Goal: Task Accomplishment & Management: Use online tool/utility

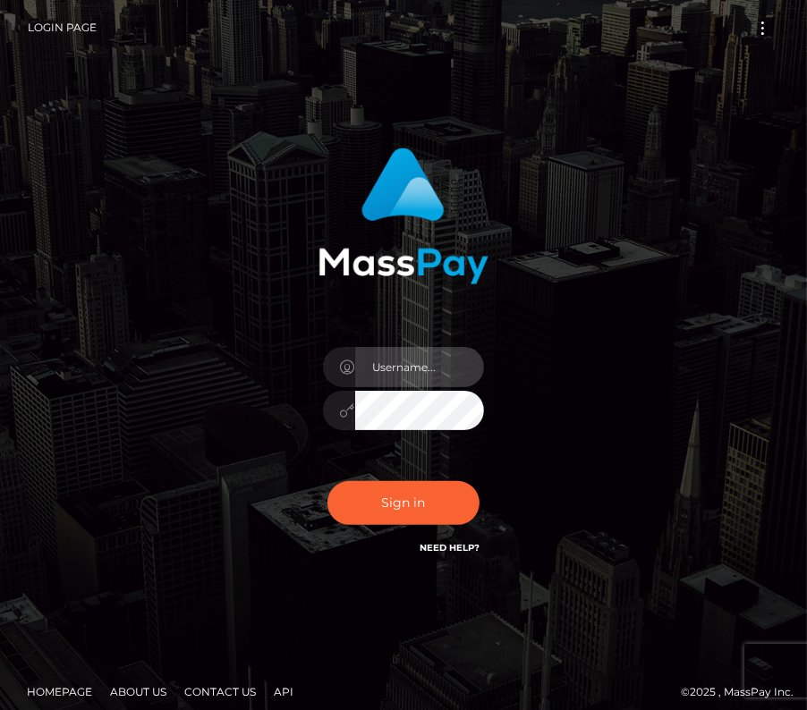
click at [386, 380] on input "text" at bounding box center [419, 367] width 129 height 40
type input "kateo"
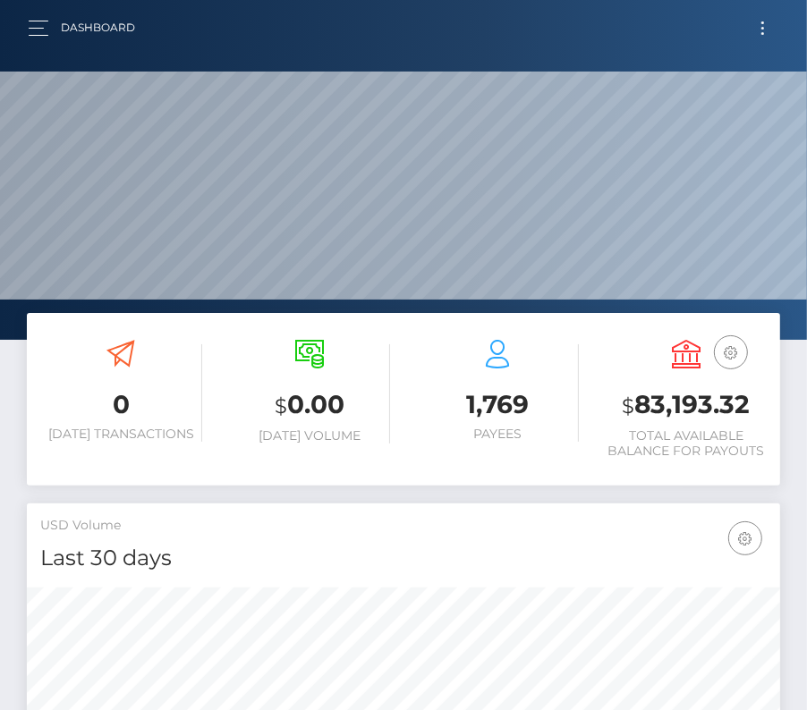
scroll to position [317, 363]
click at [769, 16] on button "Toggle navigation" at bounding box center [762, 28] width 33 height 24
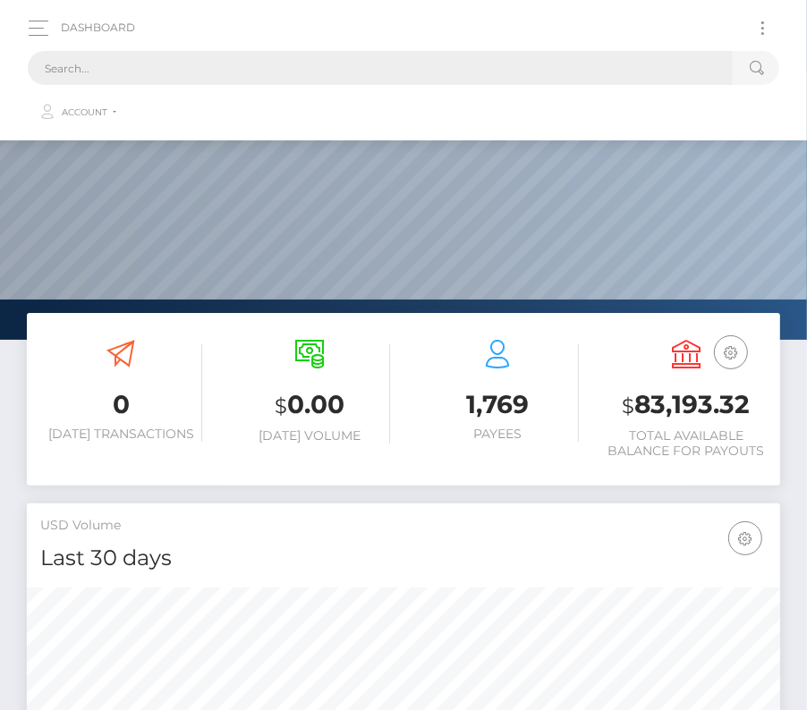
click at [479, 73] on input "text" at bounding box center [380, 68] width 705 height 34
paste input "193618"
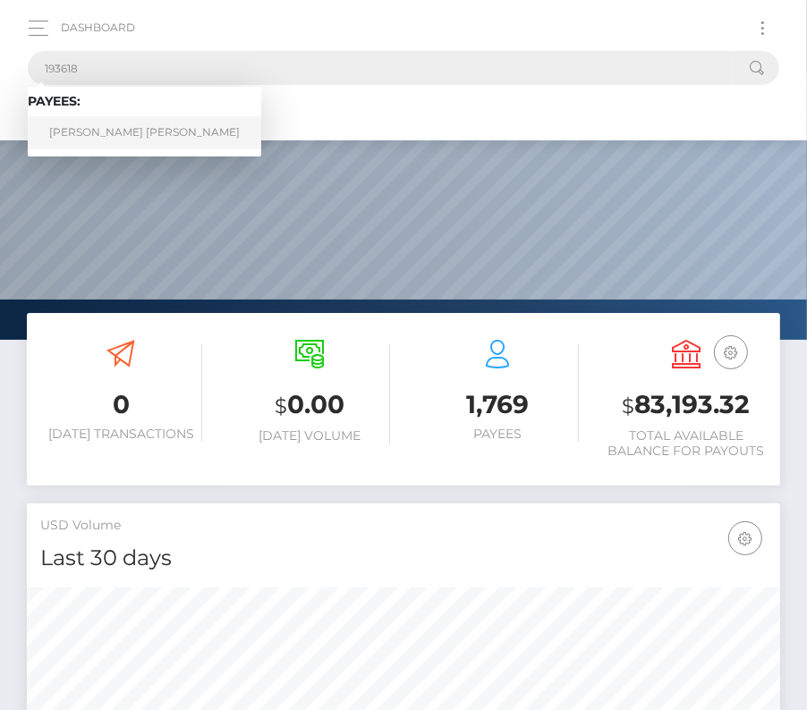
type input "193618"
click at [96, 135] on link "ESTEBAN MARTIN ACUNA ORREGO" at bounding box center [144, 132] width 233 height 33
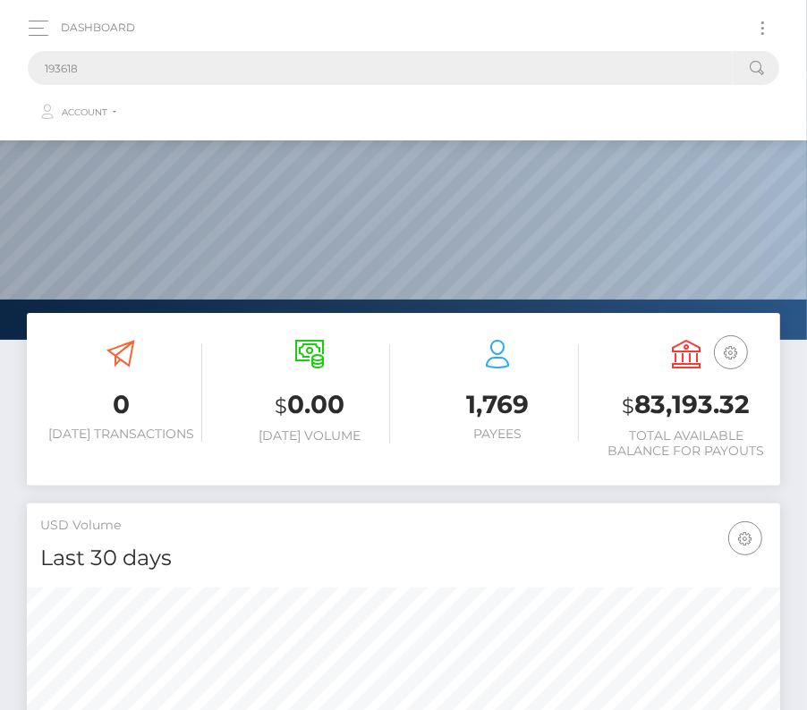
click at [94, 69] on input "193618" at bounding box center [380, 68] width 705 height 34
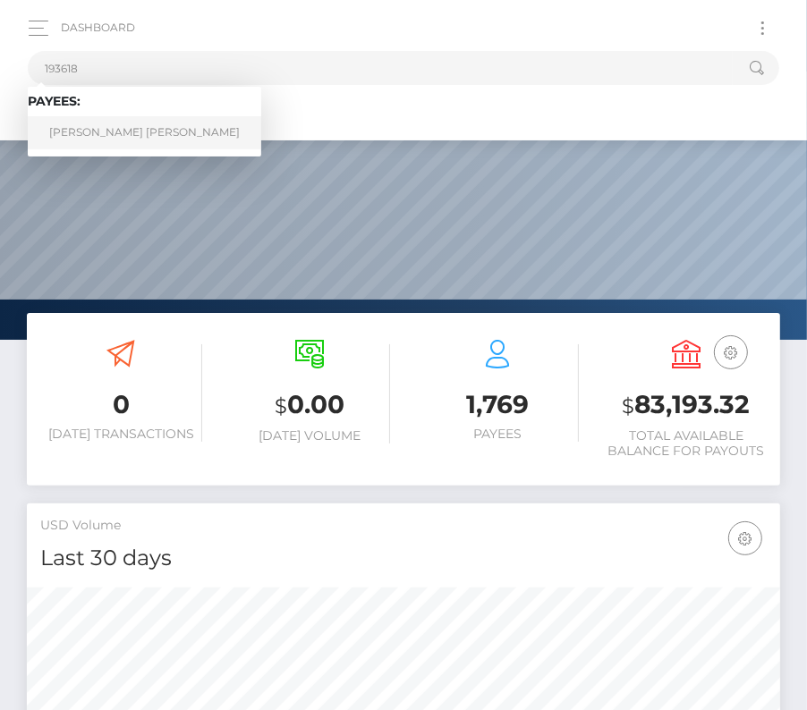
click at [101, 132] on link "ESTEBAN MARTIN ACUNA ORREGO" at bounding box center [144, 132] width 233 height 33
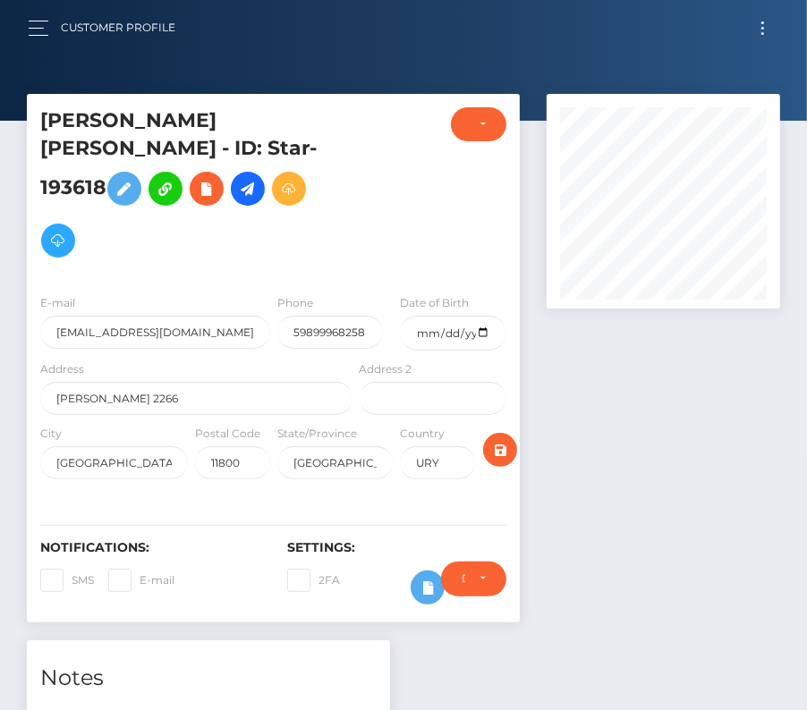
scroll to position [215, 233]
click at [237, 200] on icon at bounding box center [247, 189] width 21 height 22
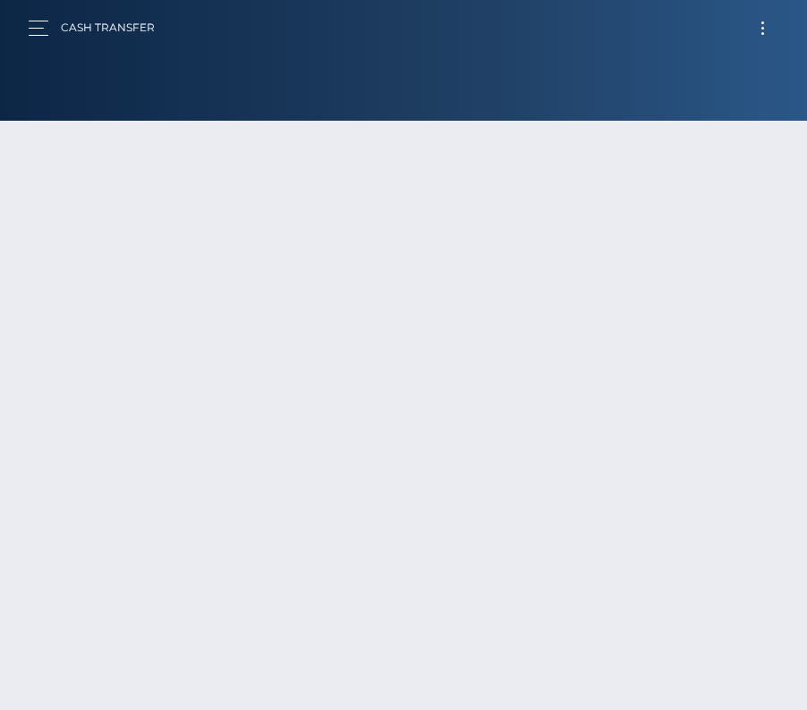
scroll to position [125, 0]
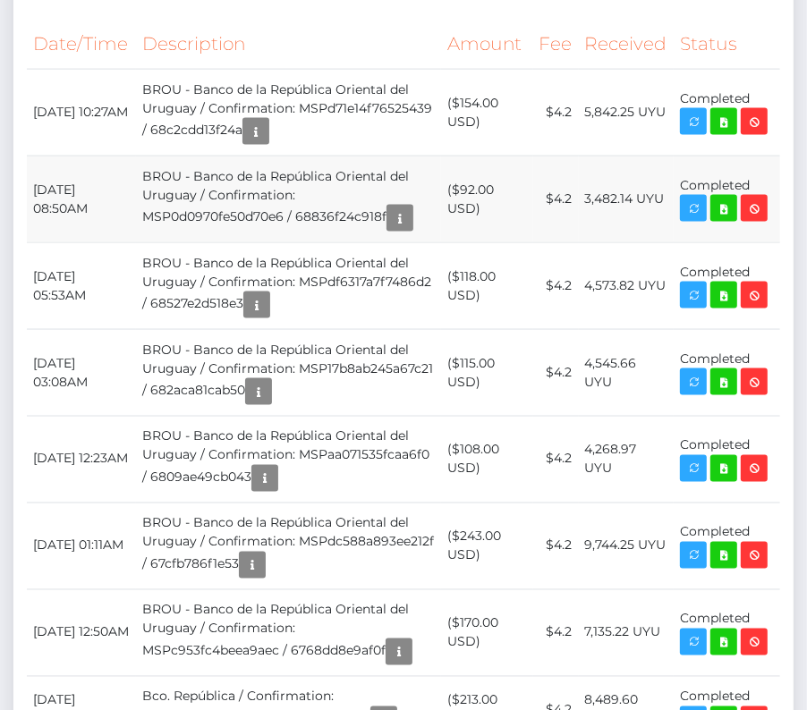
scroll to position [31, 0]
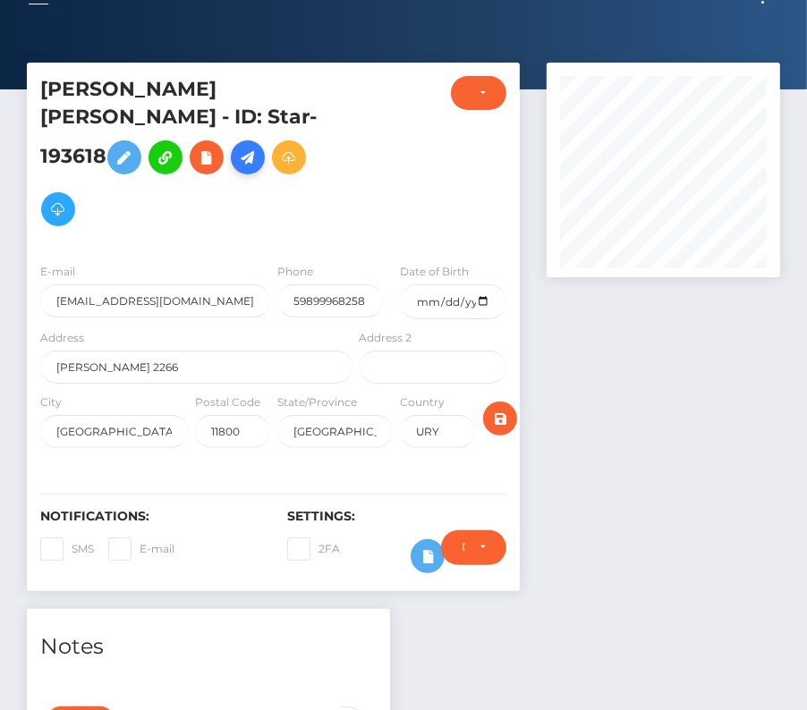
click at [237, 169] on icon at bounding box center [247, 158] width 21 height 22
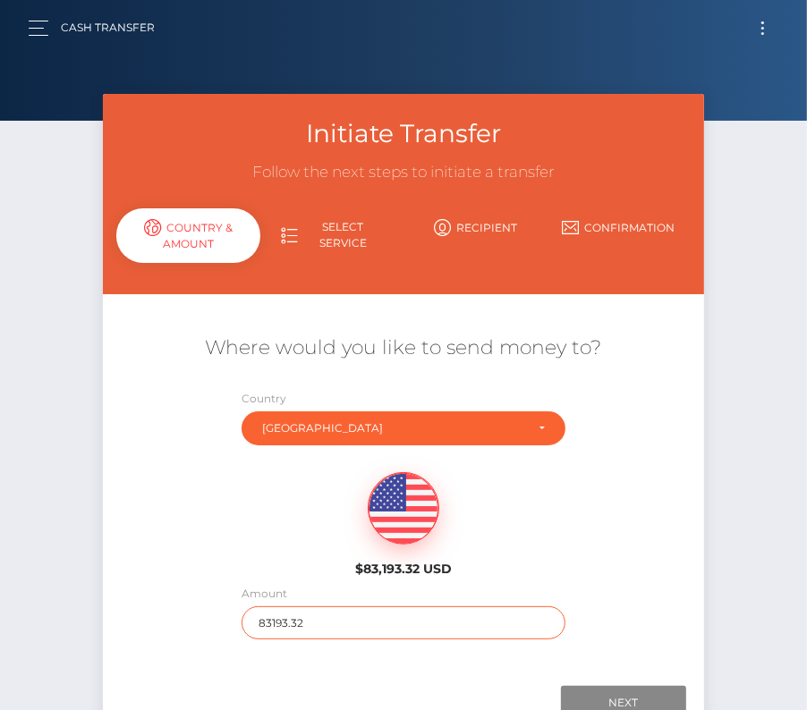
click at [275, 629] on input "83193.32" at bounding box center [403, 622] width 324 height 33
type input "100"
click at [247, 554] on div "$83,193.32 USD" at bounding box center [403, 519] width 601 height 130
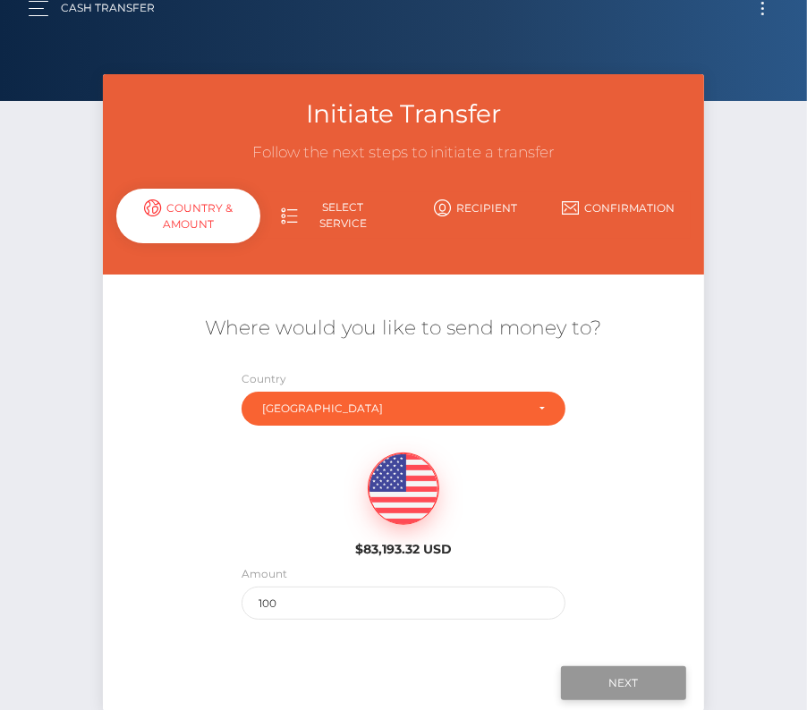
click at [630, 671] on input "Next" at bounding box center [623, 683] width 125 height 34
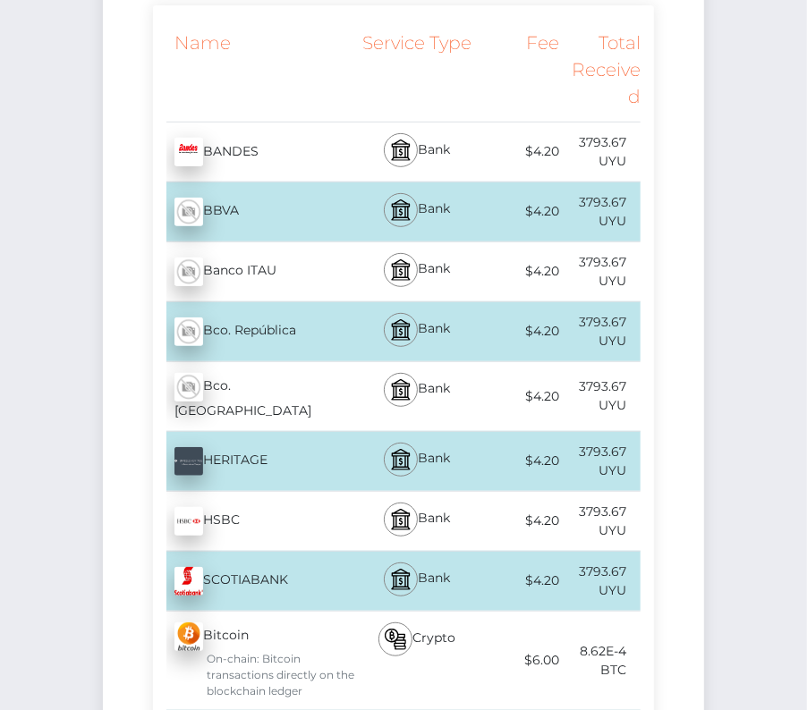
scroll to position [370, 0]
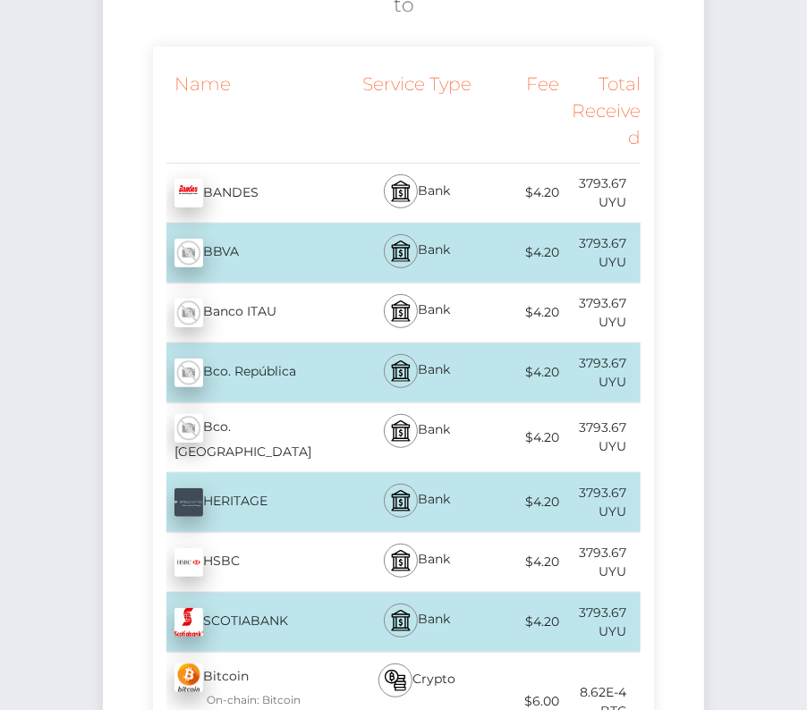
click at [298, 348] on div "Bco. República - UYU" at bounding box center [254, 373] width 203 height 50
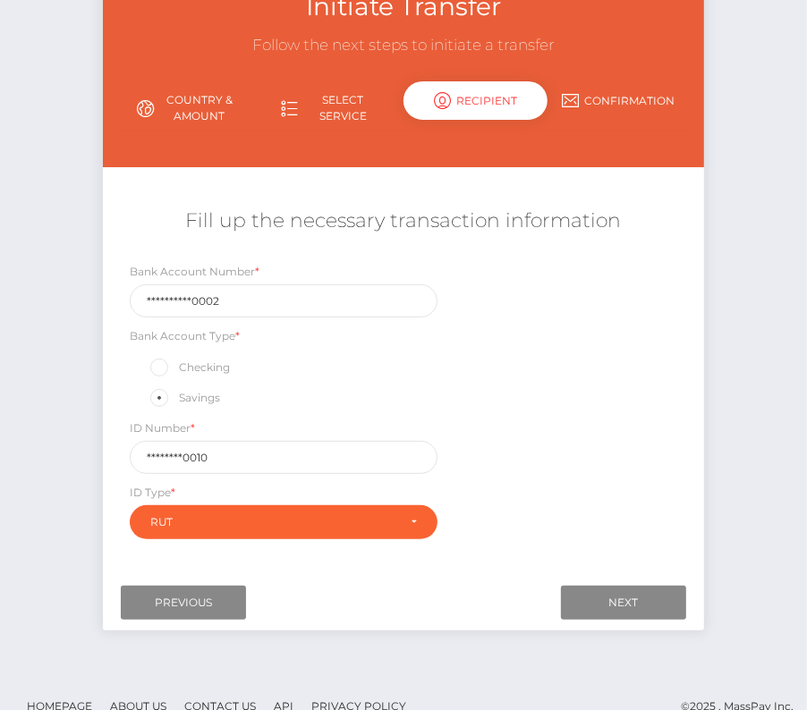
scroll to position [149, 0]
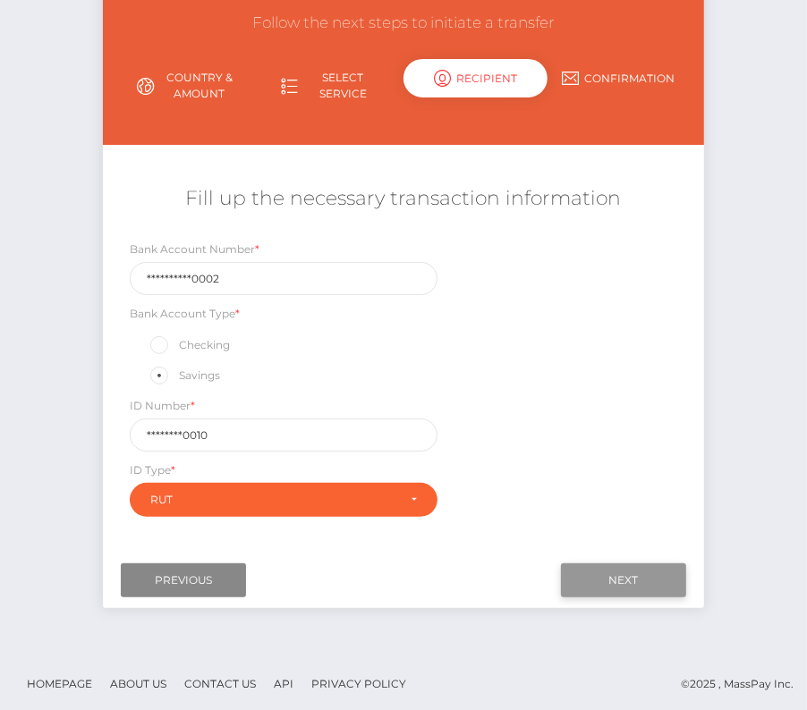
click at [623, 576] on input "Next" at bounding box center [623, 580] width 125 height 34
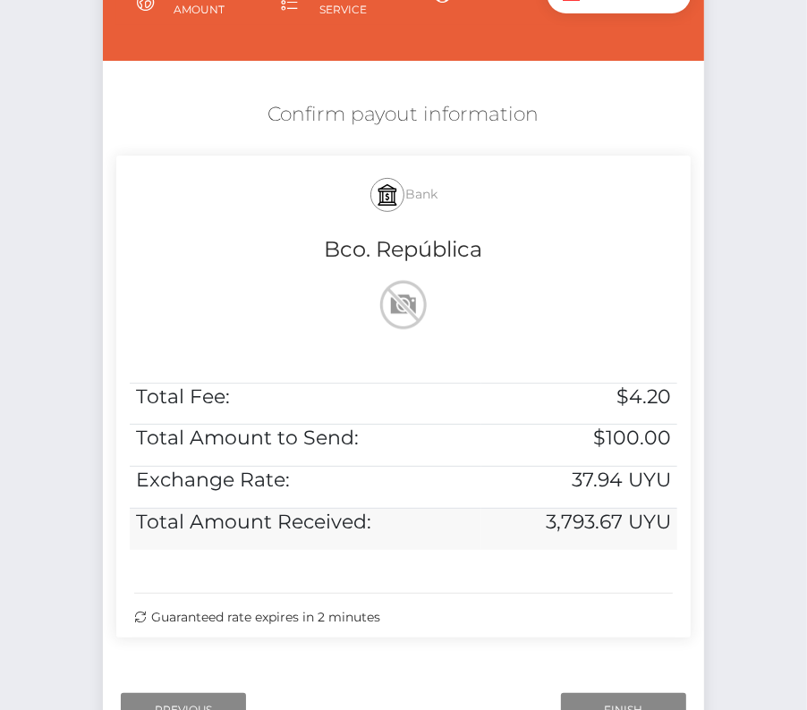
scroll to position [240, 0]
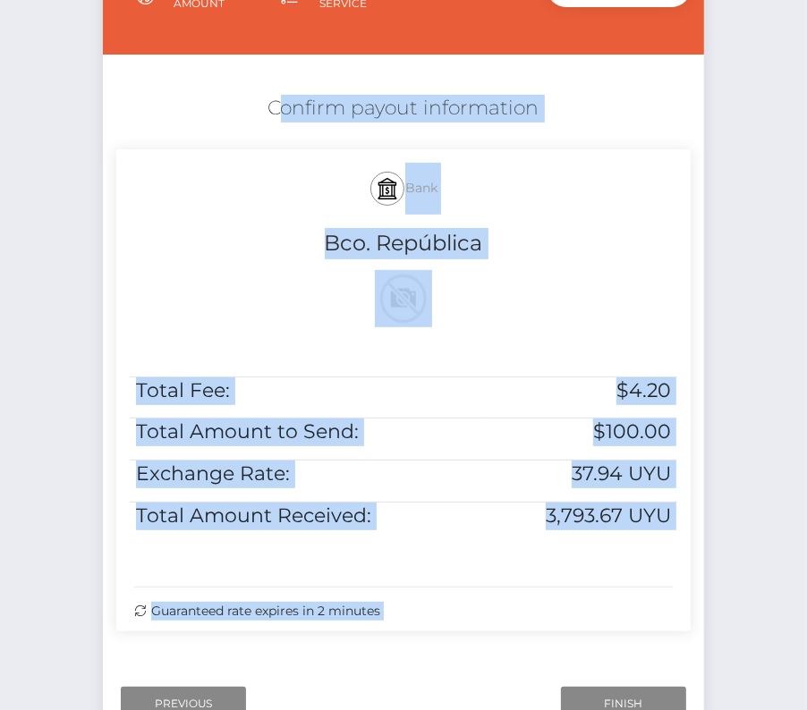
drag, startPoint x: 262, startPoint y: 97, endPoint x: 710, endPoint y: 536, distance: 627.4
click at [710, 536] on div "Initiate Transfer Follow the next steps to initiate a transfer Country & Amount…" at bounding box center [403, 301] width 628 height 895
copy form "Confirm payout information Bank Bco. República Total Fee: $4.20 Total Amount to…"
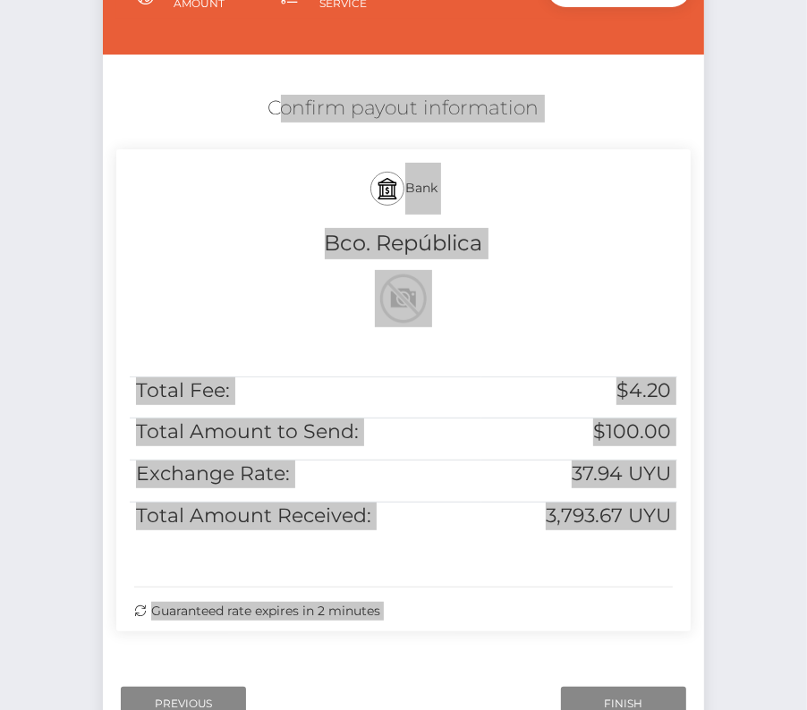
scroll to position [365, 0]
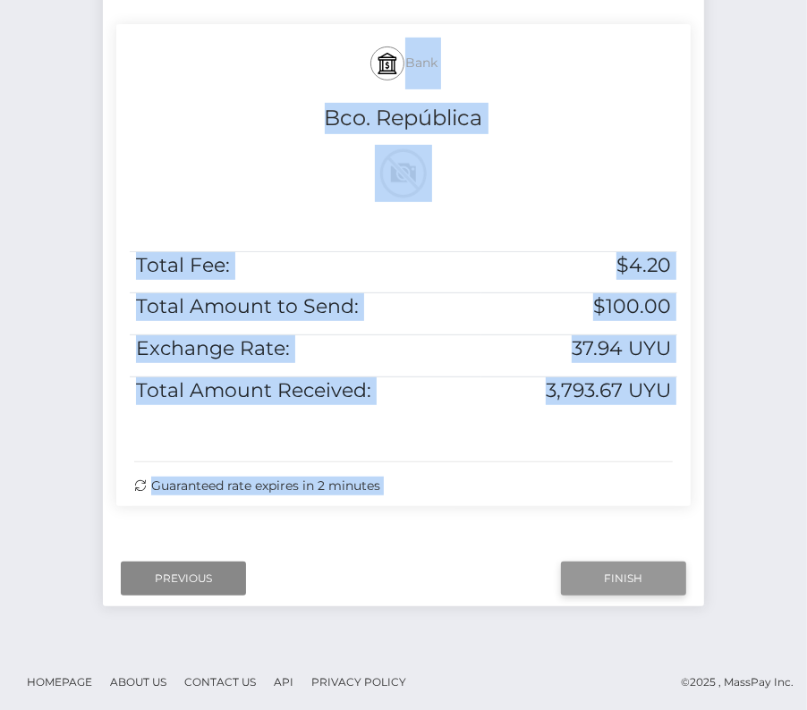
click at [587, 579] on input "Finish" at bounding box center [623, 579] width 125 height 34
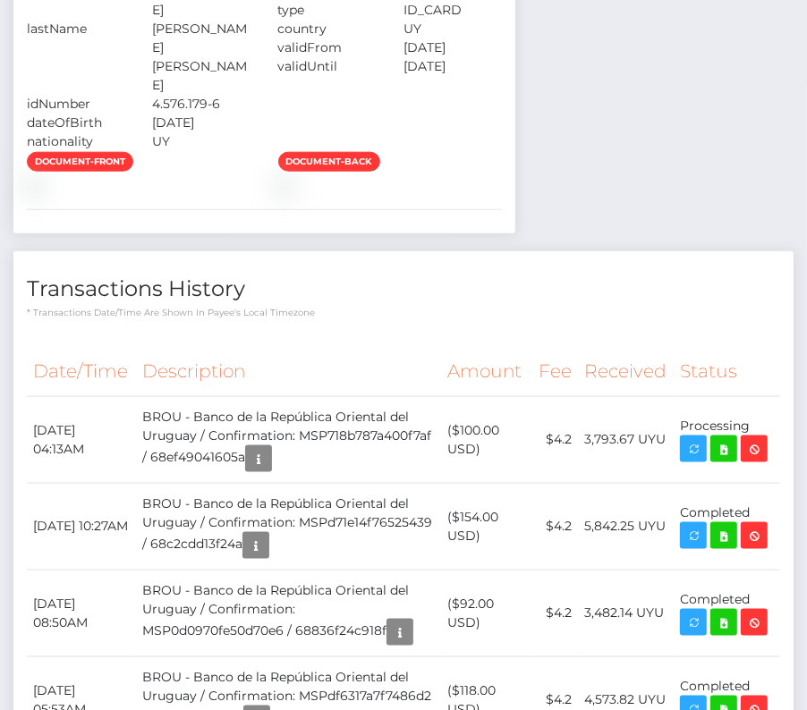
scroll to position [1146, 0]
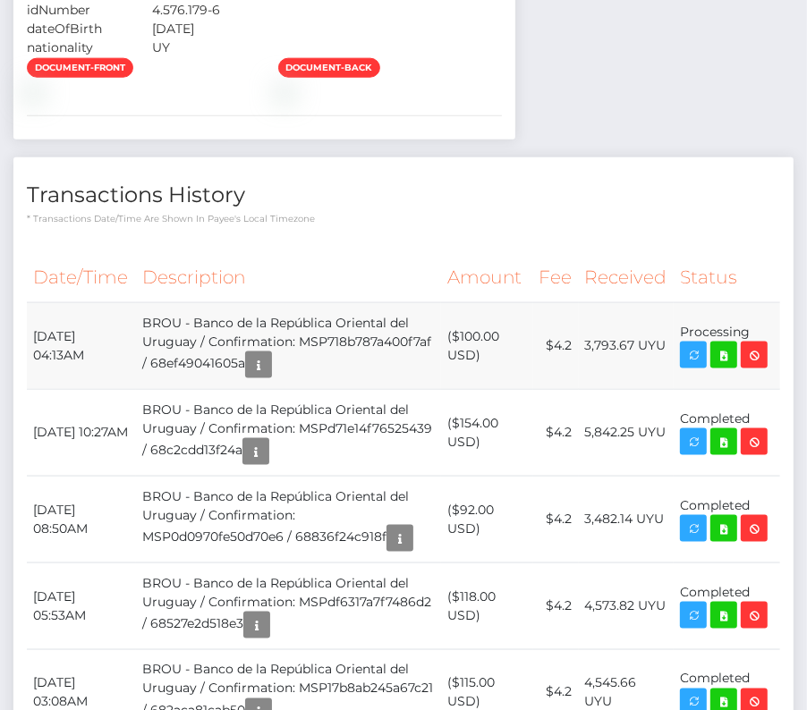
drag, startPoint x: 30, startPoint y: 385, endPoint x: 762, endPoint y: 383, distance: 731.6
click at [762, 383] on tr "[DATE] 04:13AM BROU - Banco de la República Oriental del Uruguay / Confirmation…" at bounding box center [403, 345] width 753 height 87
copy tr "[DATE] 04:13AM BROU - Banco de la República Oriental del Uruguay / Confirmation…"
click at [733, 367] on icon at bounding box center [723, 355] width 21 height 22
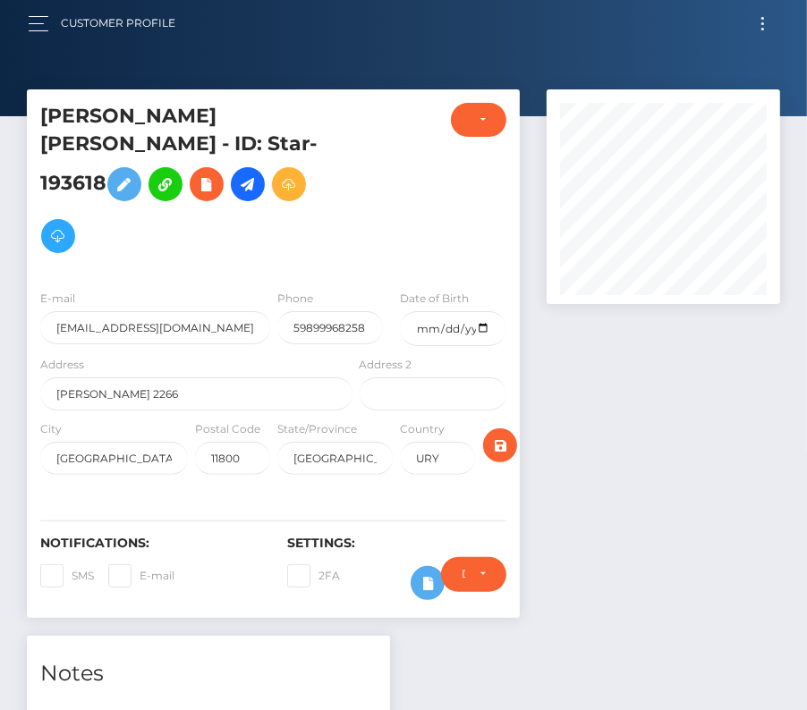
scroll to position [0, 0]
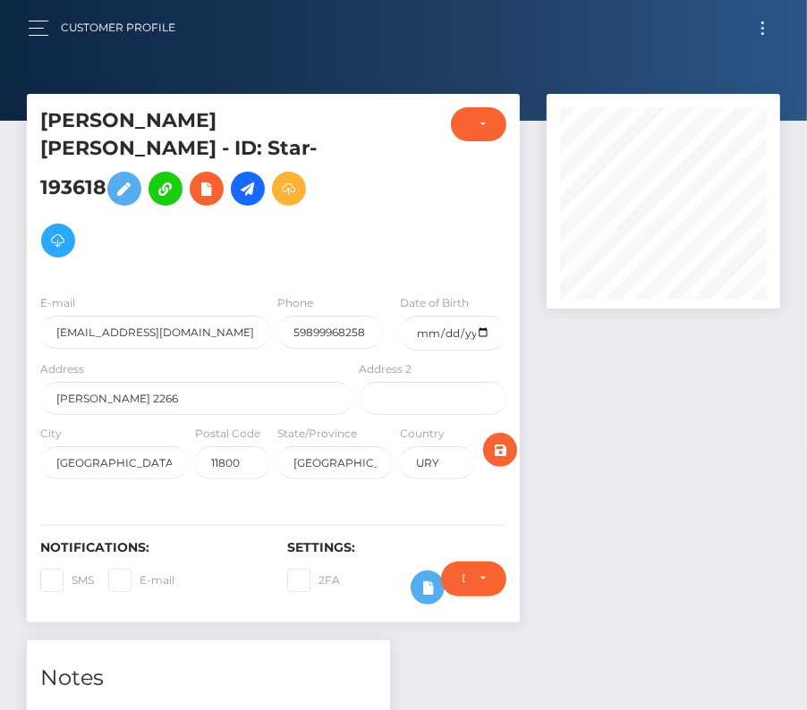
click at [761, 30] on button "Toggle navigation" at bounding box center [762, 28] width 33 height 24
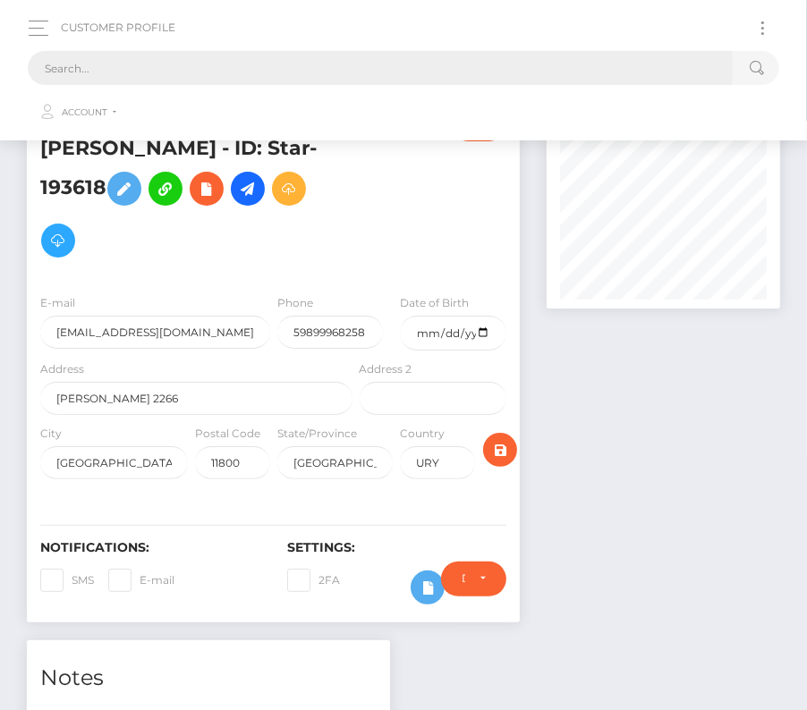
click at [408, 67] on input "text" at bounding box center [380, 68] width 705 height 34
paste input "3128598"
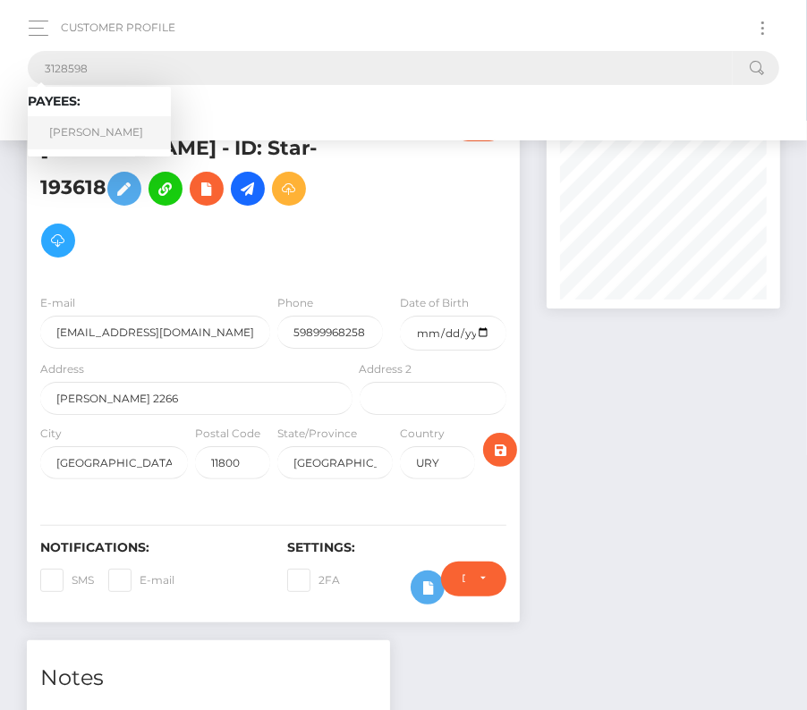
type input "3128598"
click at [88, 123] on link "Yalini Vasuthevan" at bounding box center [99, 132] width 143 height 33
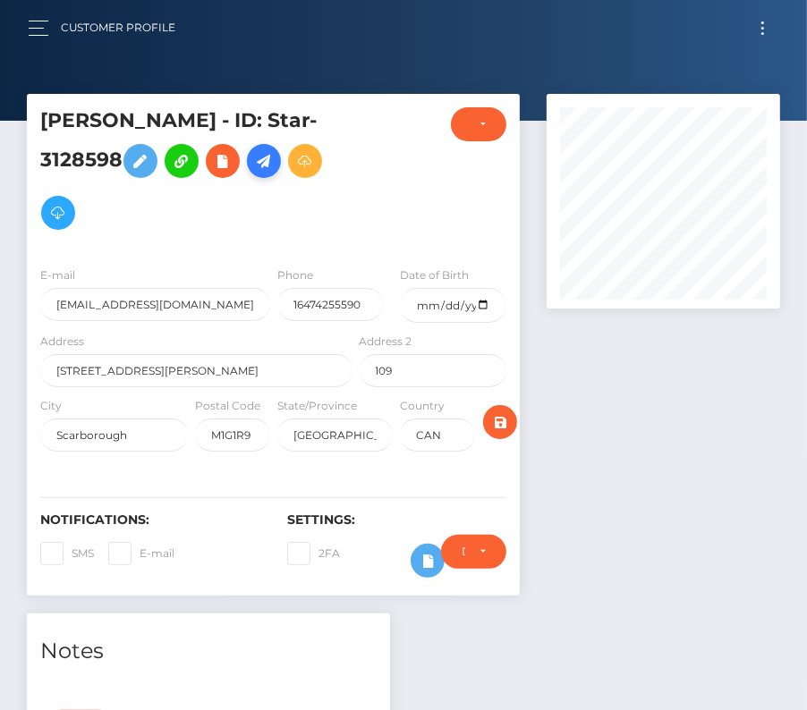
click at [270, 161] on icon at bounding box center [263, 161] width 21 height 22
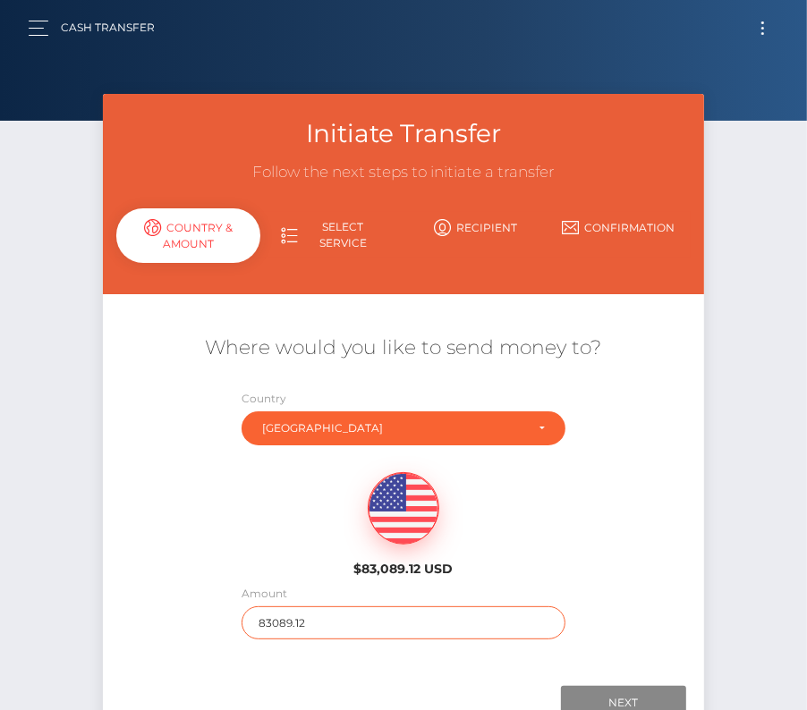
click at [292, 631] on input "83089.12" at bounding box center [403, 622] width 324 height 33
type input "346"
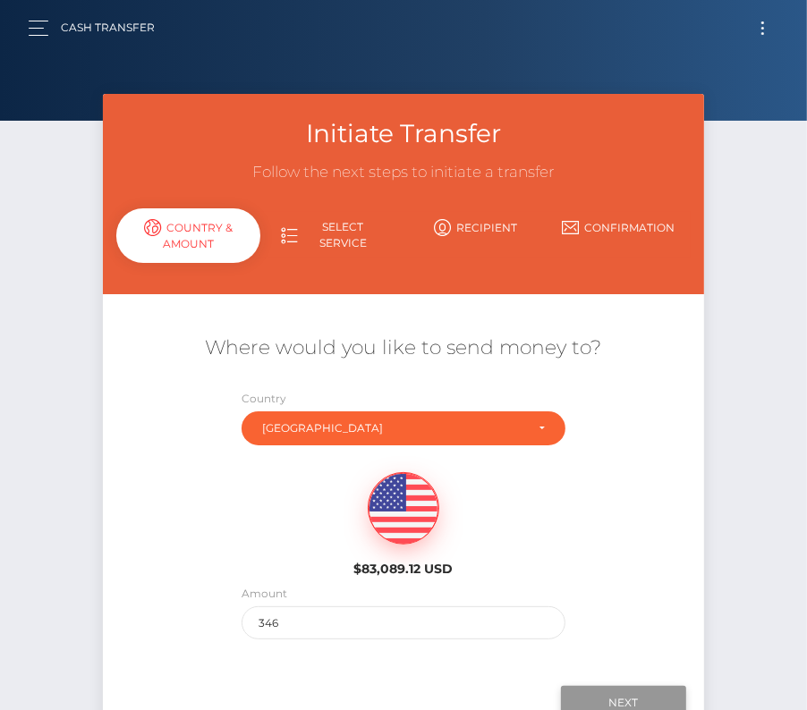
click at [645, 695] on input "Next" at bounding box center [623, 703] width 125 height 34
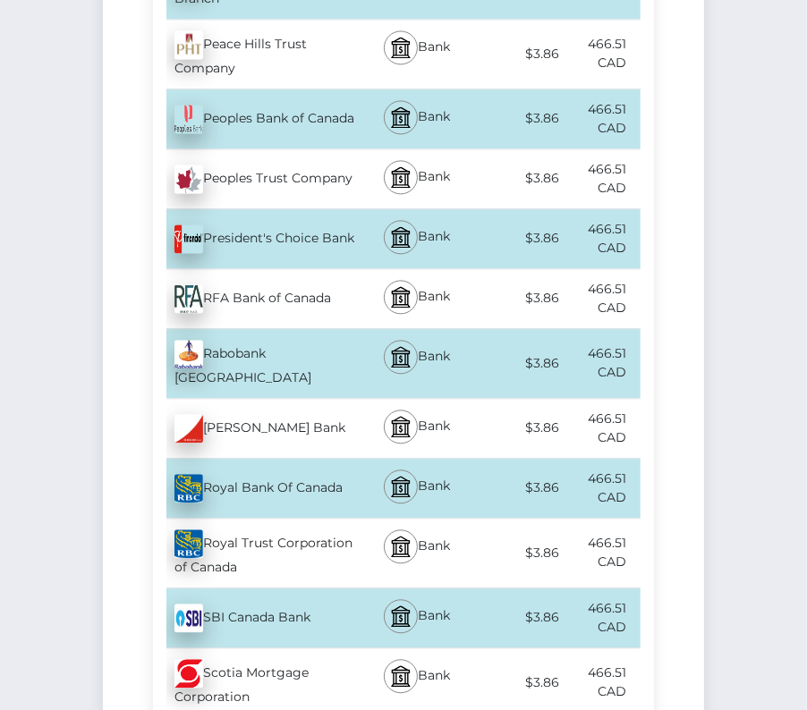
scroll to position [5636, 0]
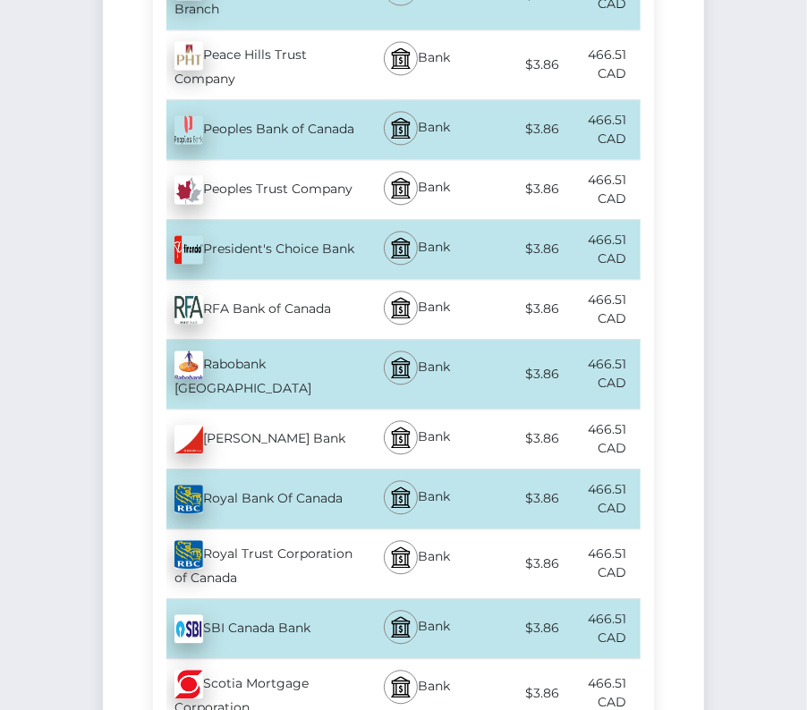
click at [239, 474] on div "Royal Bank Of Canada - CAD" at bounding box center [254, 499] width 203 height 50
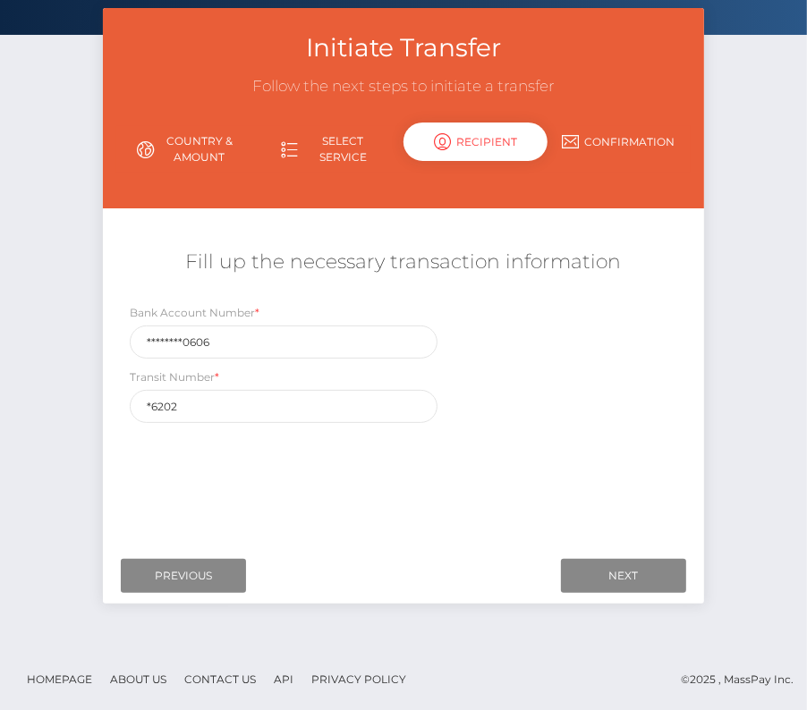
scroll to position [0, 0]
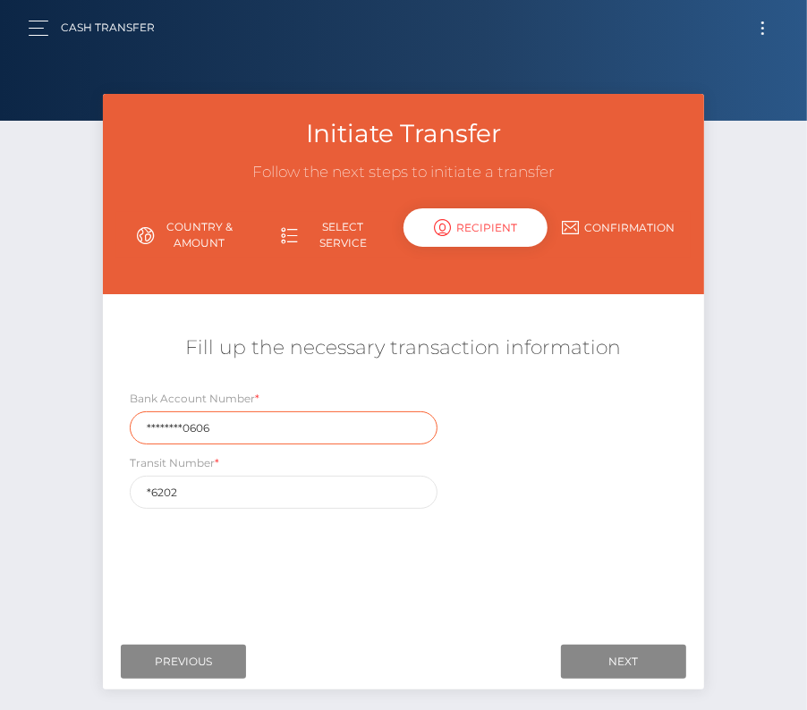
drag, startPoint x: 226, startPoint y: 428, endPoint x: 78, endPoint y: 428, distance: 148.5
click at [78, 428] on div "Initiate Transfer Follow the next steps to initiate a transfer Country & Amount…" at bounding box center [403, 414] width 807 height 640
paste input "529"
type input "5290606"
click at [126, 574] on div "Where would you like to send money to? Country Abkhazia Afghanistan Albania Alg…" at bounding box center [403, 467] width 574 height 318
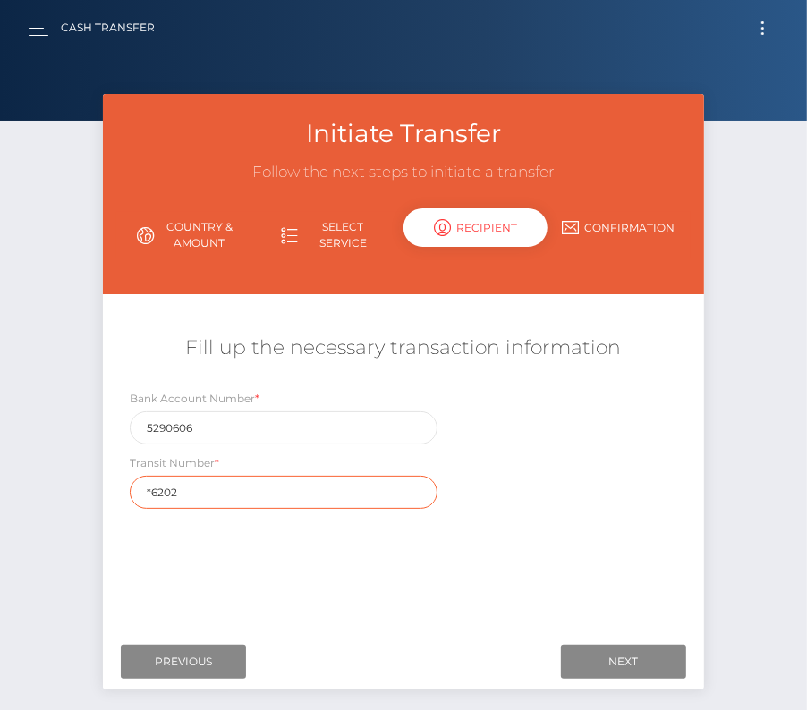
drag, startPoint x: 197, startPoint y: 496, endPoint x: 96, endPoint y: 495, distance: 101.1
click at [96, 495] on div "Initiate Transfer Follow the next steps to initiate a transfer Country & Amount…" at bounding box center [403, 401] width 628 height 614
paste input "0"
type input "06202"
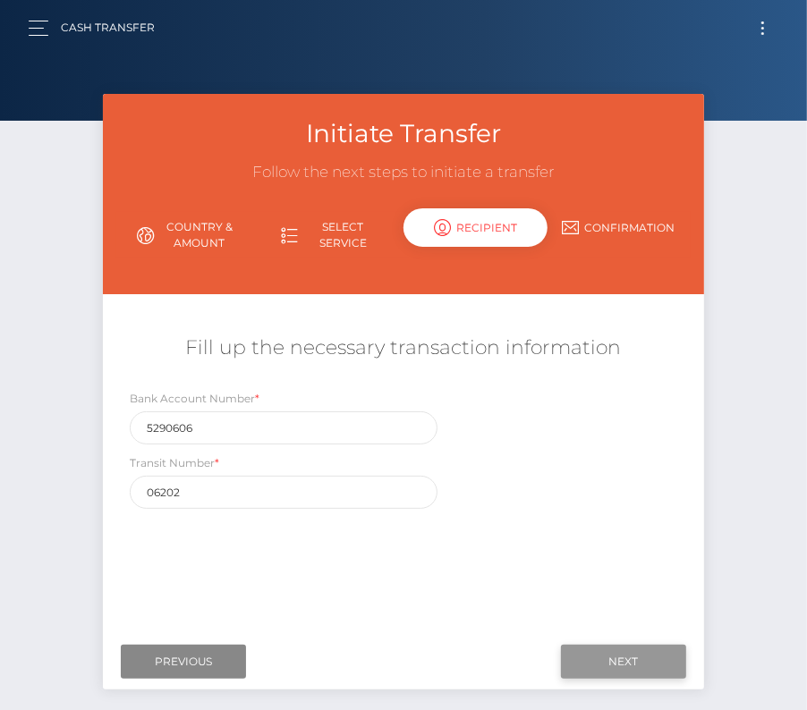
click at [624, 666] on input "Next" at bounding box center [623, 662] width 125 height 34
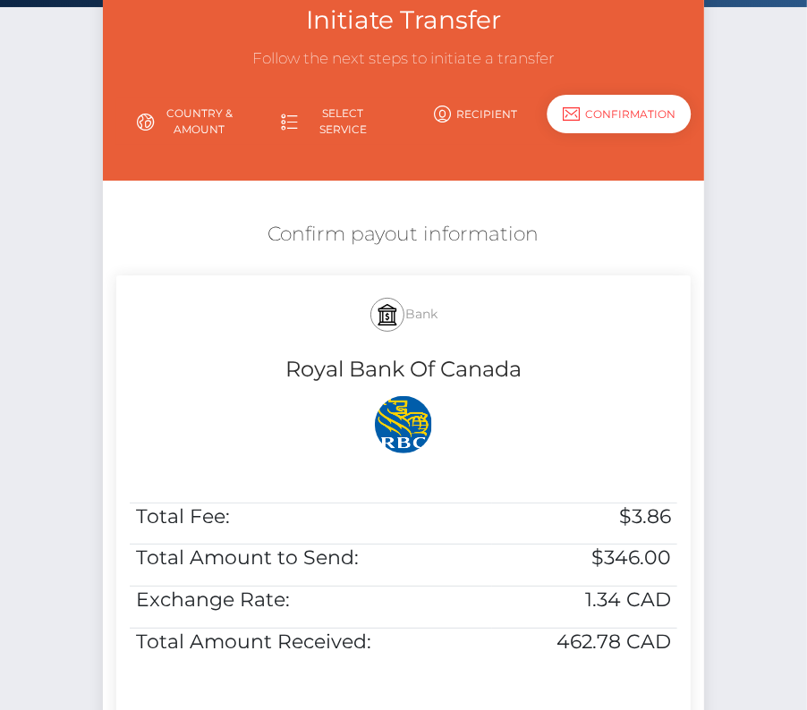
scroll to position [132, 0]
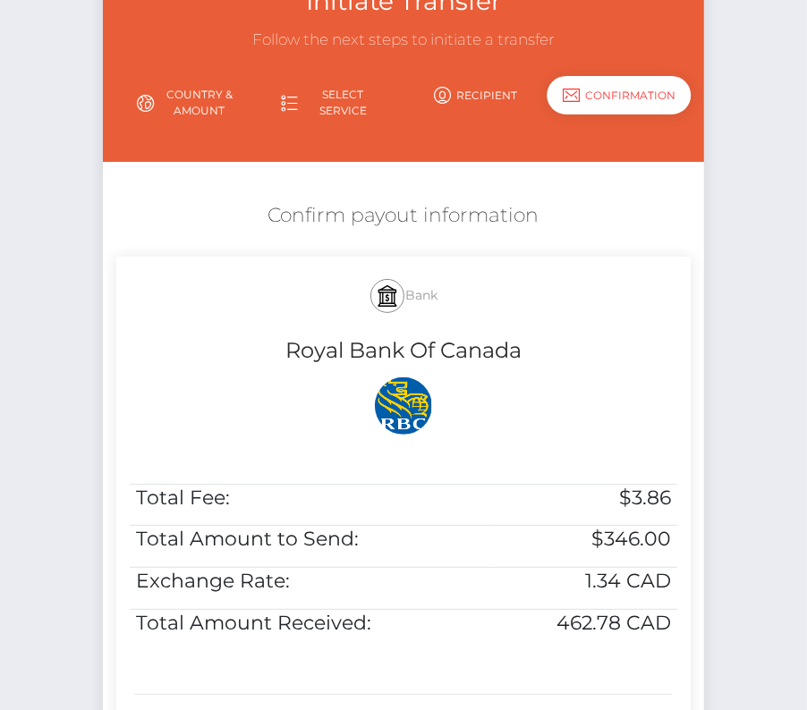
drag, startPoint x: 256, startPoint y: 207, endPoint x: 694, endPoint y: 658, distance: 629.4
click at [694, 658] on div "Confirm payout information Bank Royal Bank Of Canada Total Fee: $3.86 Total Amo…" at bounding box center [403, 474] width 601 height 563
copy div "Confirm payout information Bank Royal Bank Of Canada Total Fee: $3.86 Total Amo…"
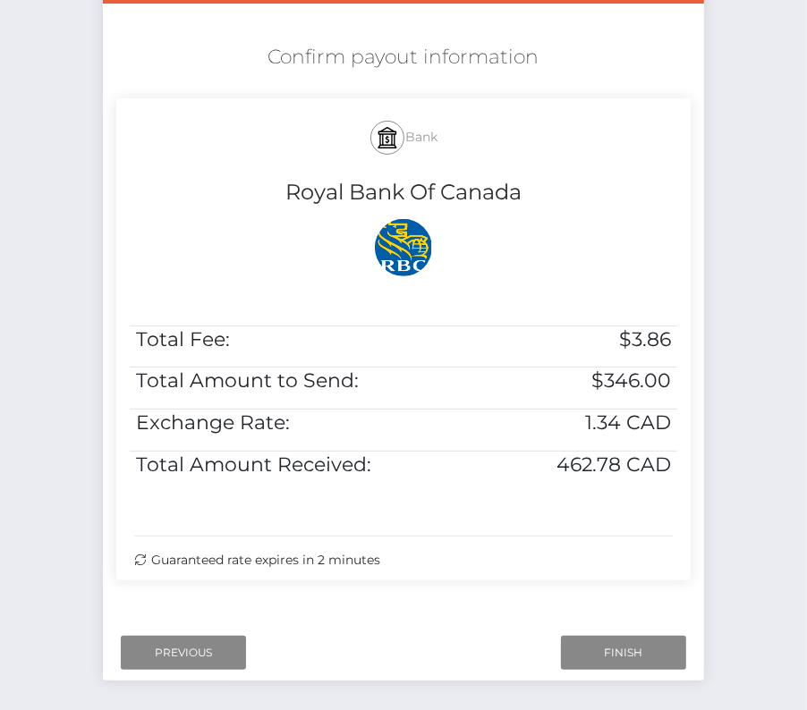
scroll to position [365, 0]
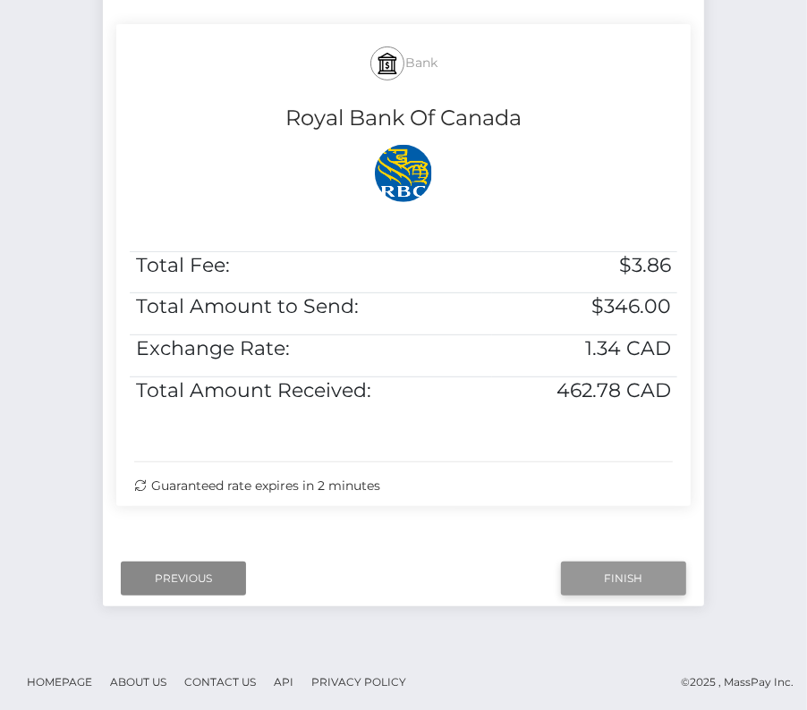
click at [630, 584] on input "Finish" at bounding box center [623, 579] width 125 height 34
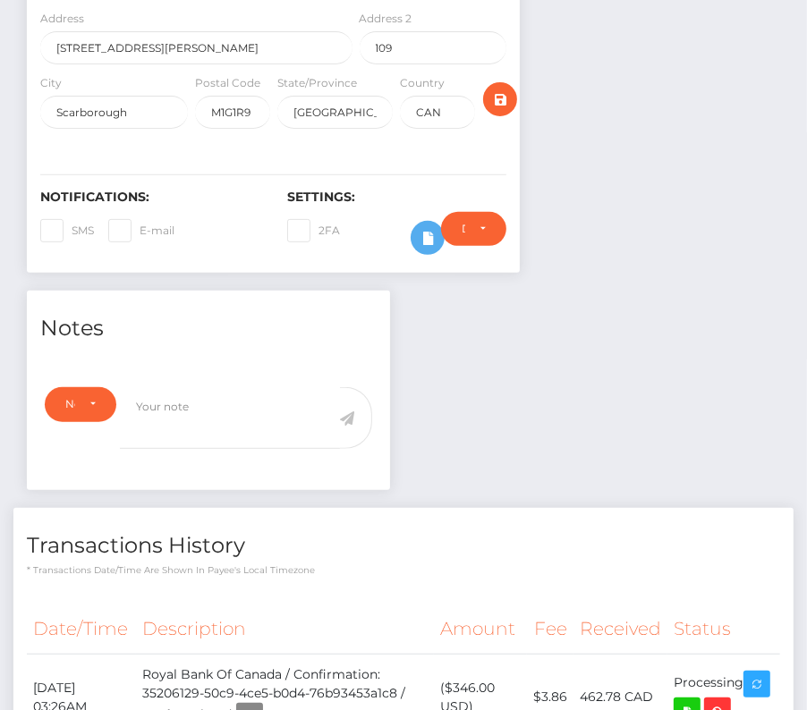
scroll to position [538, 0]
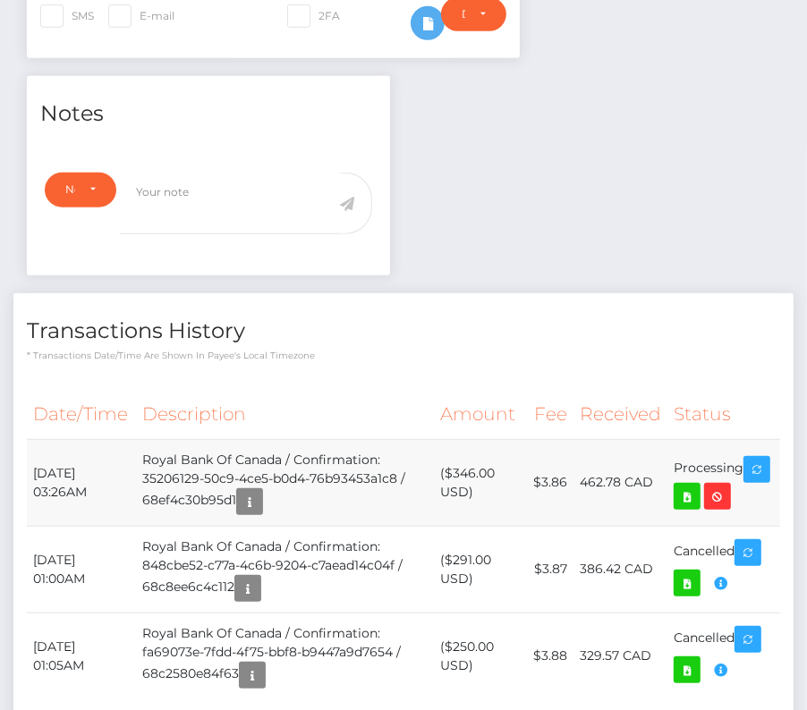
drag, startPoint x: 24, startPoint y: 462, endPoint x: 725, endPoint y: 465, distance: 701.2
click at [725, 465] on div "Date/Time Description Amount Fee Received Status" at bounding box center [403, 554] width 780 height 354
click at [775, 469] on td "Processing" at bounding box center [723, 482] width 113 height 87
drag, startPoint x: 761, startPoint y: 467, endPoint x: 28, endPoint y: 461, distance: 733.5
click at [28, 461] on tr "October 15, 2025 03:26AM Royal Bank Of Canada / Confirmation: 35206129-50c9-4ce…" at bounding box center [403, 482] width 753 height 87
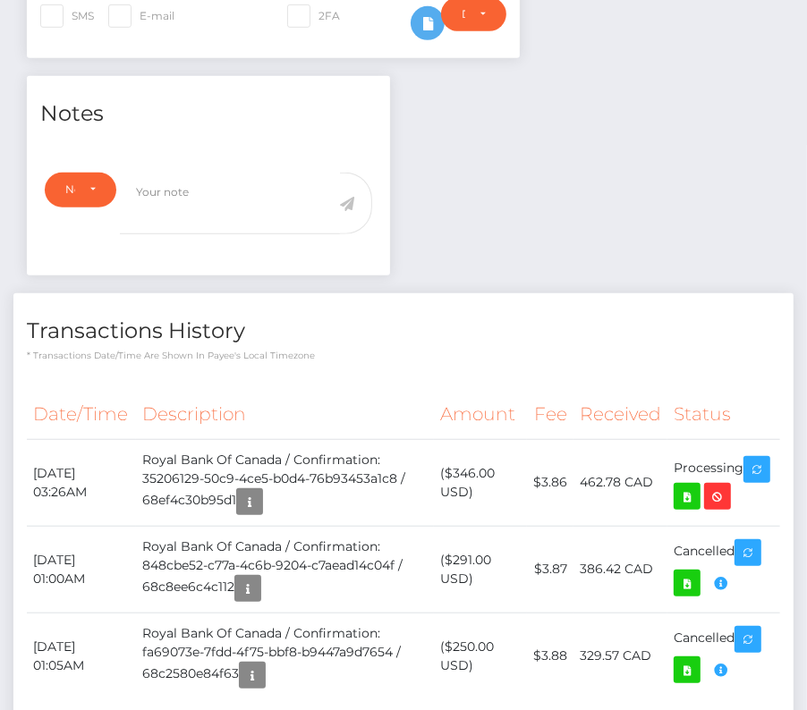
copy tr "October 15, 2025 03:26AM Royal Bank Of Canada / Confirmation: 35206129-50c9-4ce…"
click at [698, 488] on icon at bounding box center [686, 497] width 21 height 22
click at [0, 0] on div "Yalini Vasuthevan - ID: Star-3128598 CLOSED ACTIVE E-mail" at bounding box center [403, 197] width 807 height 1282
click at [368, 349] on p "* Transactions date/time are shown in payee's local timezone" at bounding box center [403, 355] width 753 height 13
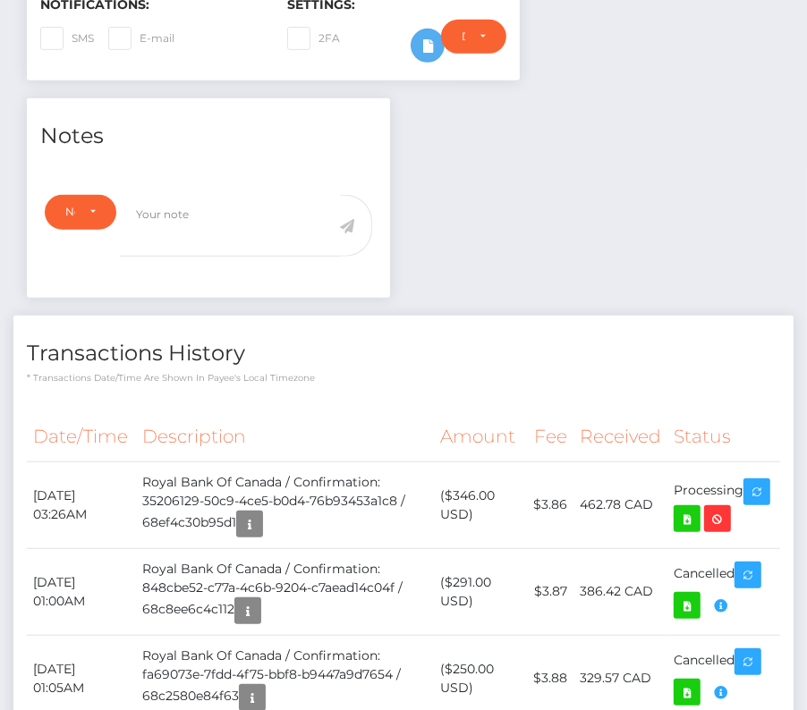
scroll to position [0, 0]
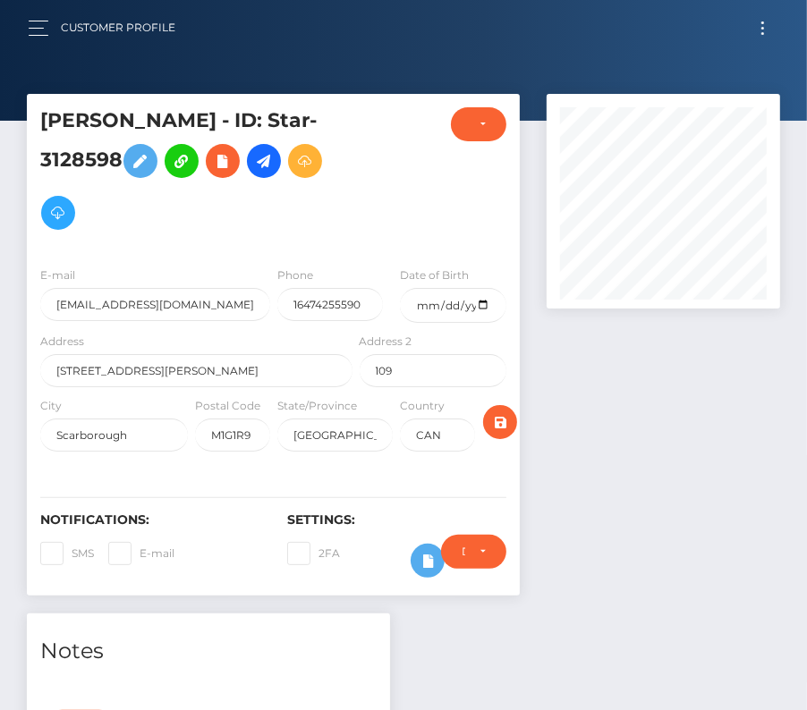
click at [767, 23] on button "Toggle navigation" at bounding box center [762, 28] width 33 height 24
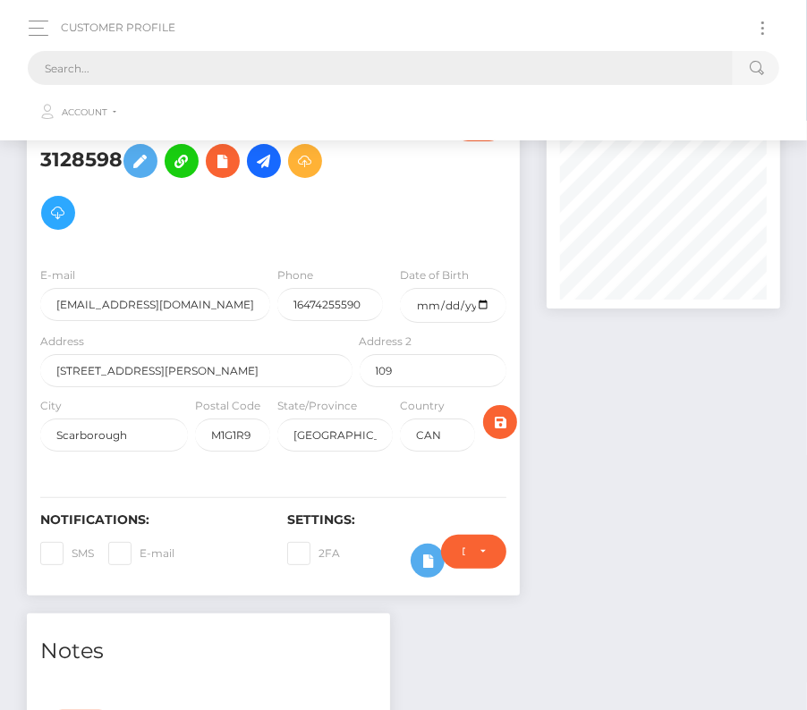
click at [193, 64] on input "text" at bounding box center [380, 68] width 705 height 34
paste input "2289970"
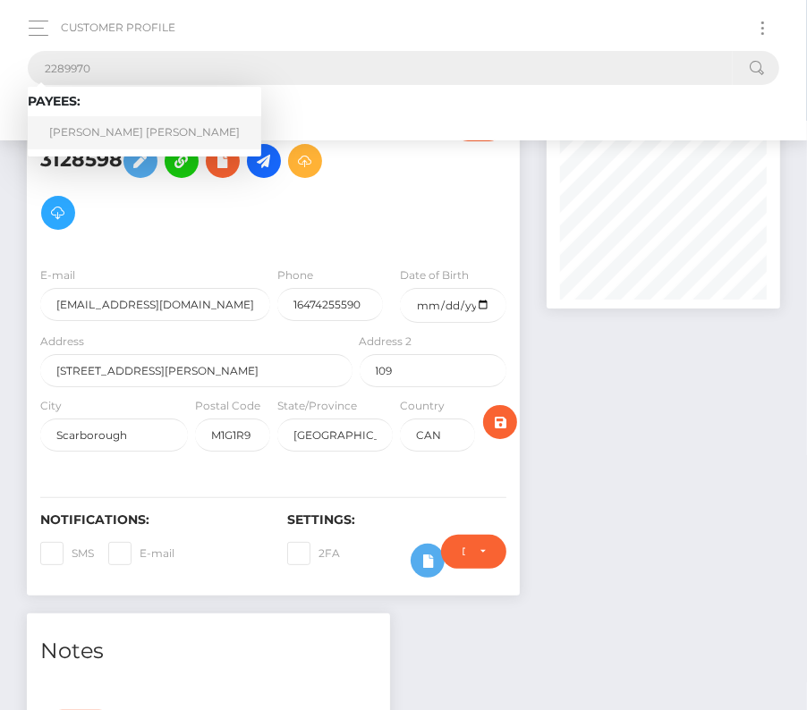
type input "2289970"
click at [114, 139] on link "Manuel Alejandro Valeriano Gamarra" at bounding box center [144, 132] width 233 height 33
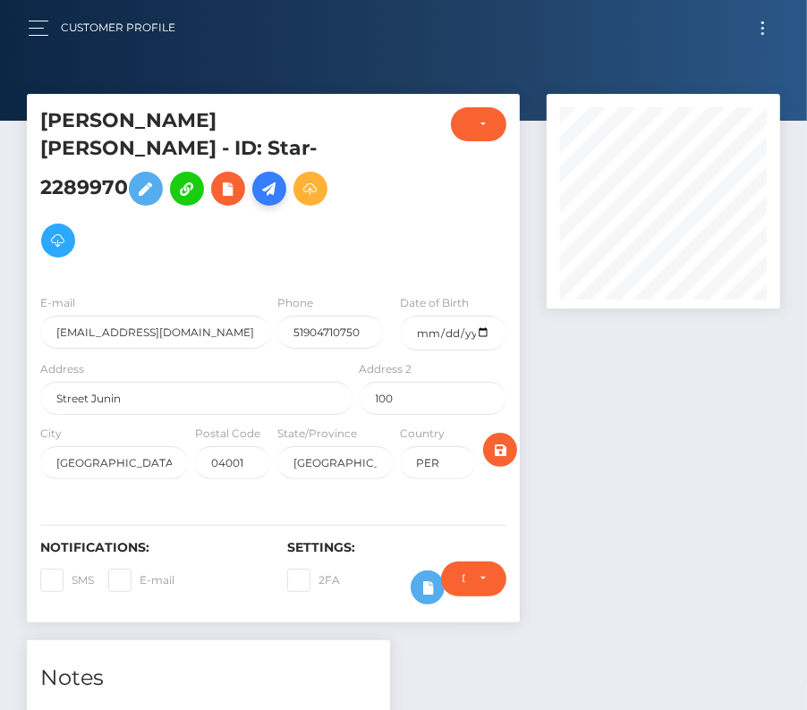
click at [252, 202] on link at bounding box center [269, 189] width 34 height 34
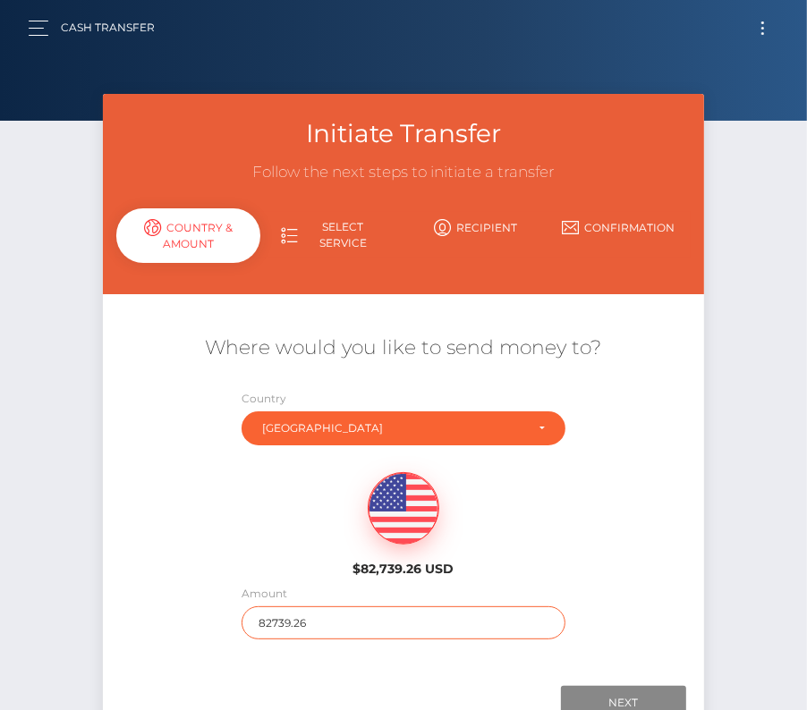
click at [267, 630] on input "82739.26" at bounding box center [403, 622] width 324 height 33
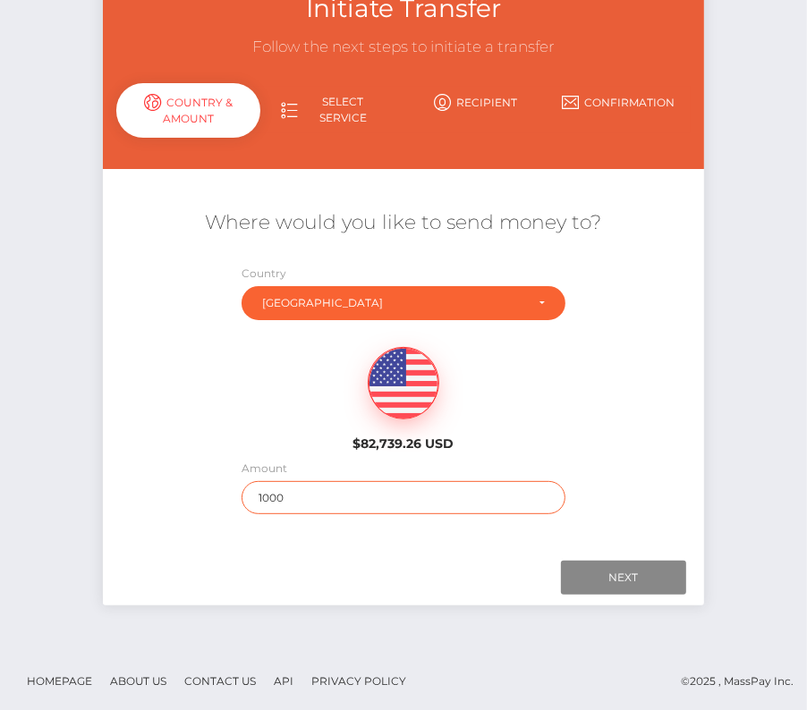
type input "1000"
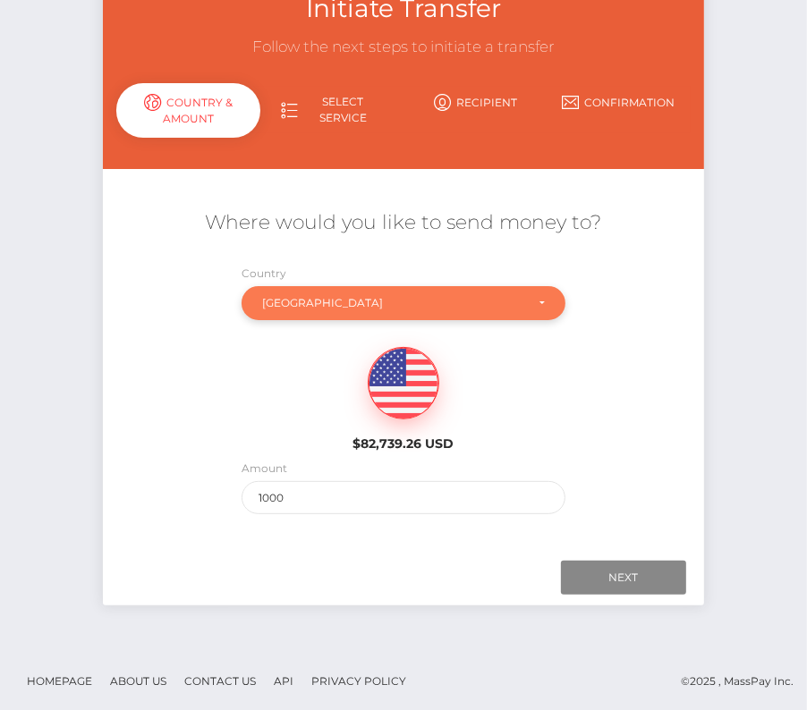
click at [304, 299] on div "Peru" at bounding box center [393, 303] width 262 height 14
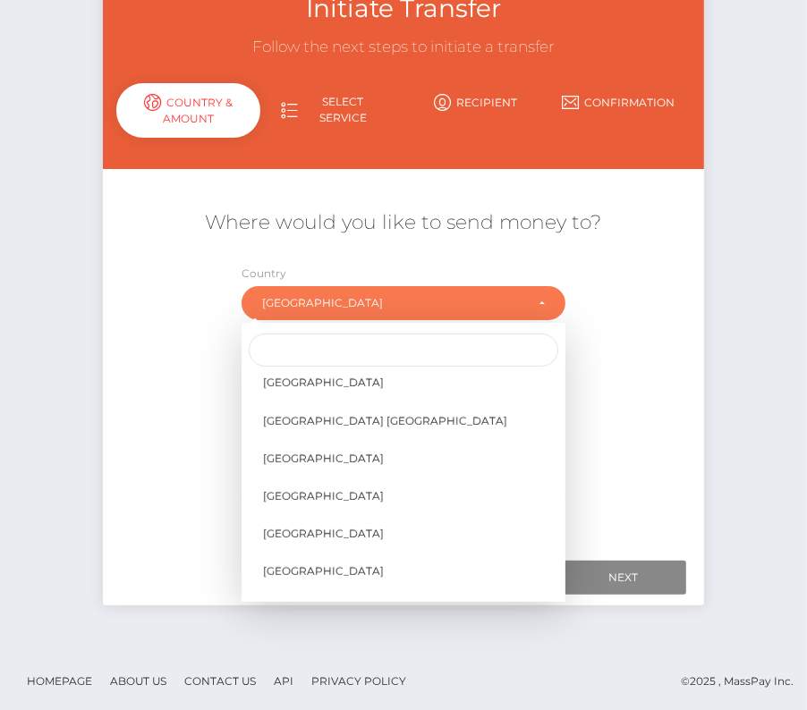
scroll to position [8611, 0]
click at [332, 386] on span "United States" at bounding box center [323, 384] width 121 height 16
select select "[GEOGRAPHIC_DATA]"
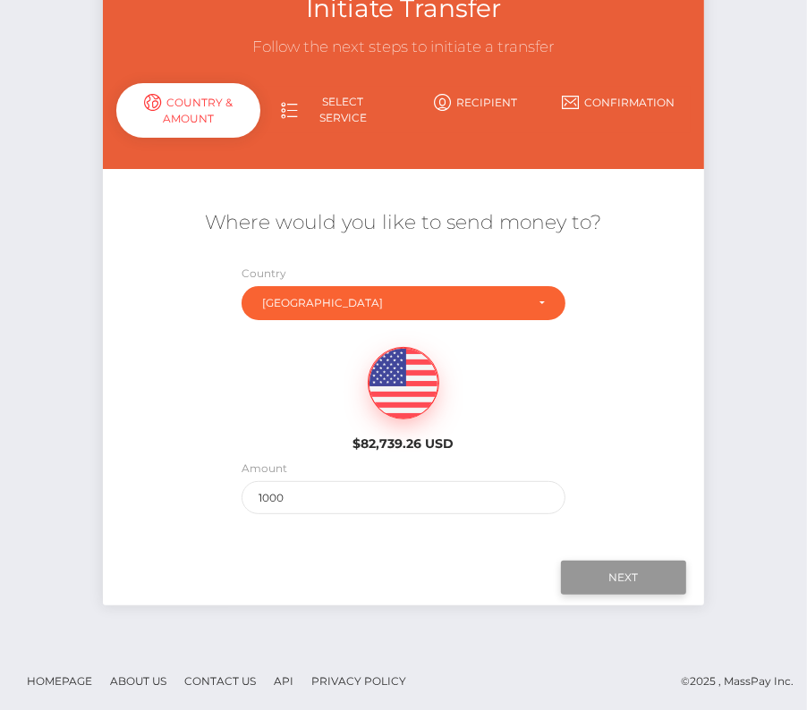
click at [653, 574] on input "Next" at bounding box center [623, 578] width 125 height 34
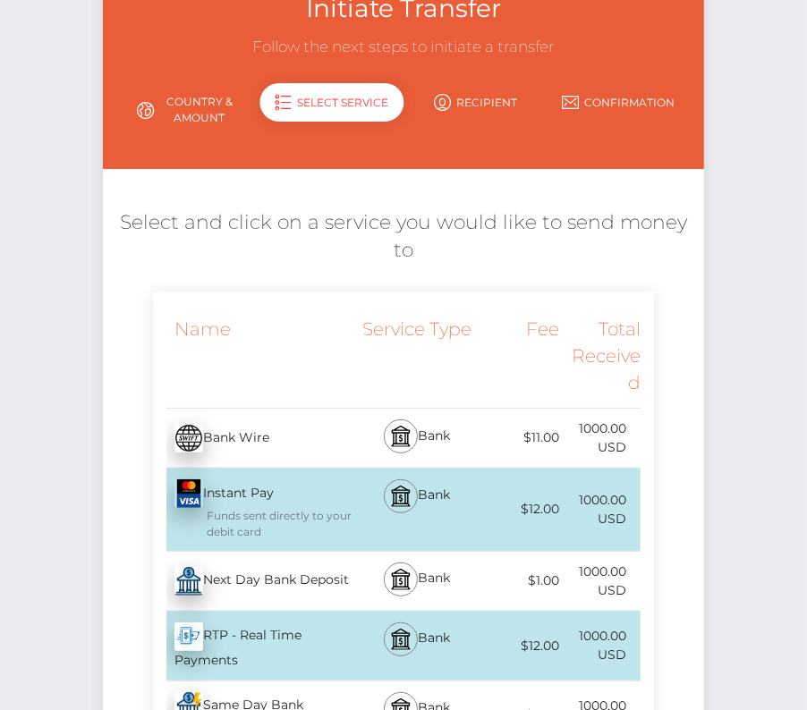
click at [270, 556] on div "Next Day Bank Deposit - USD" at bounding box center [254, 581] width 203 height 50
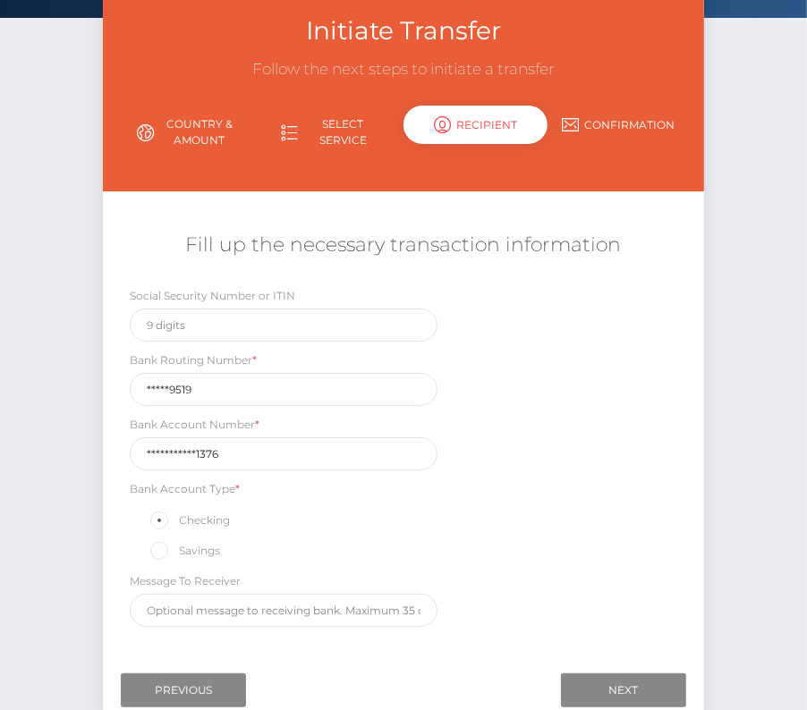
scroll to position [113, 0]
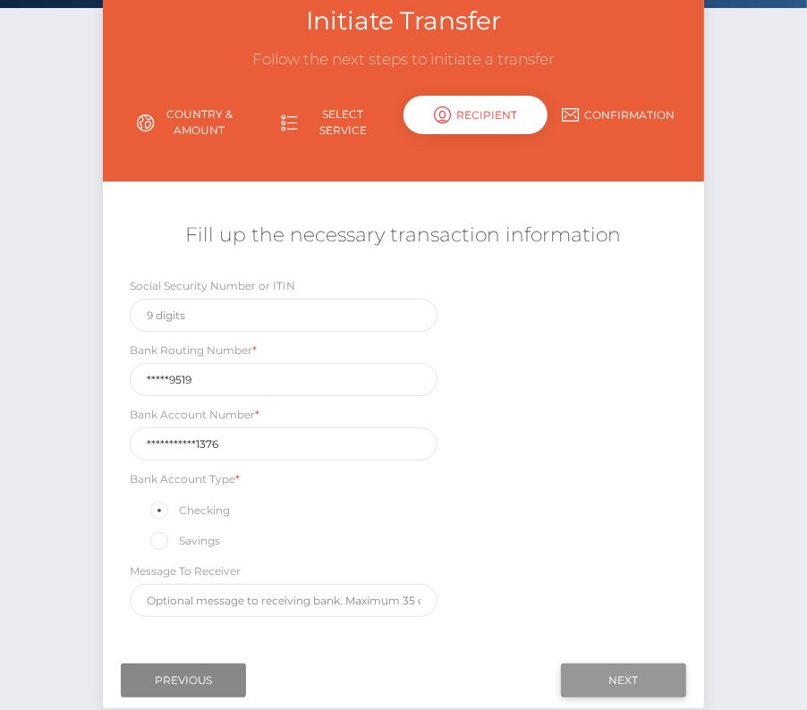
click at [602, 665] on input "Next" at bounding box center [623, 681] width 125 height 34
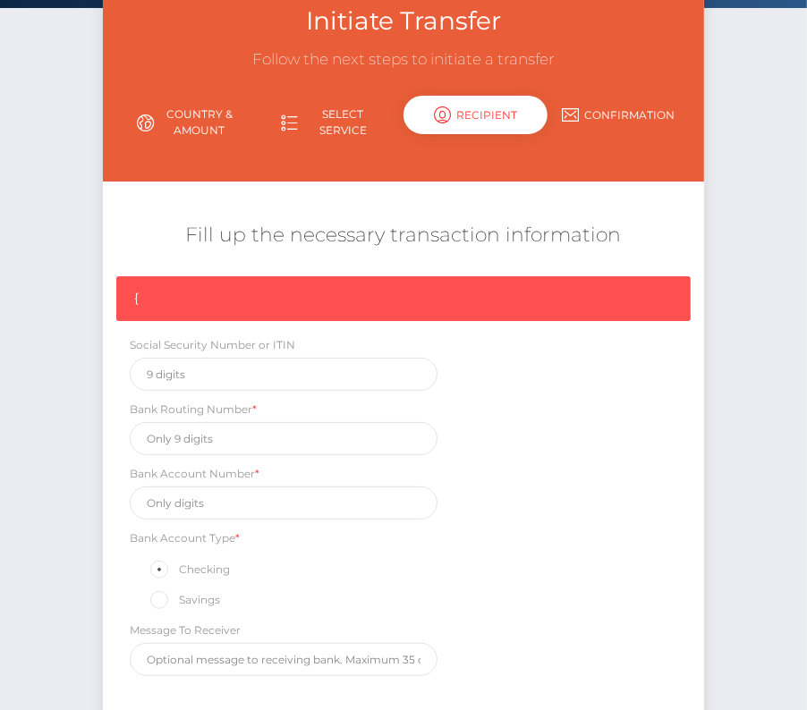
scroll to position [269, 0]
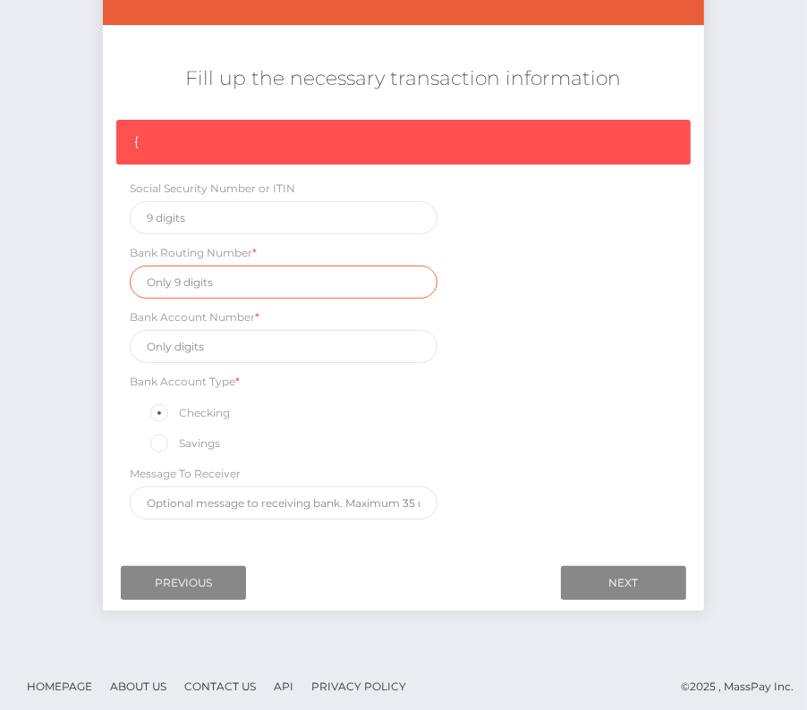
click at [187, 279] on input "text" at bounding box center [284, 282] width 308 height 33
paste input "084009519"
type input "084009519"
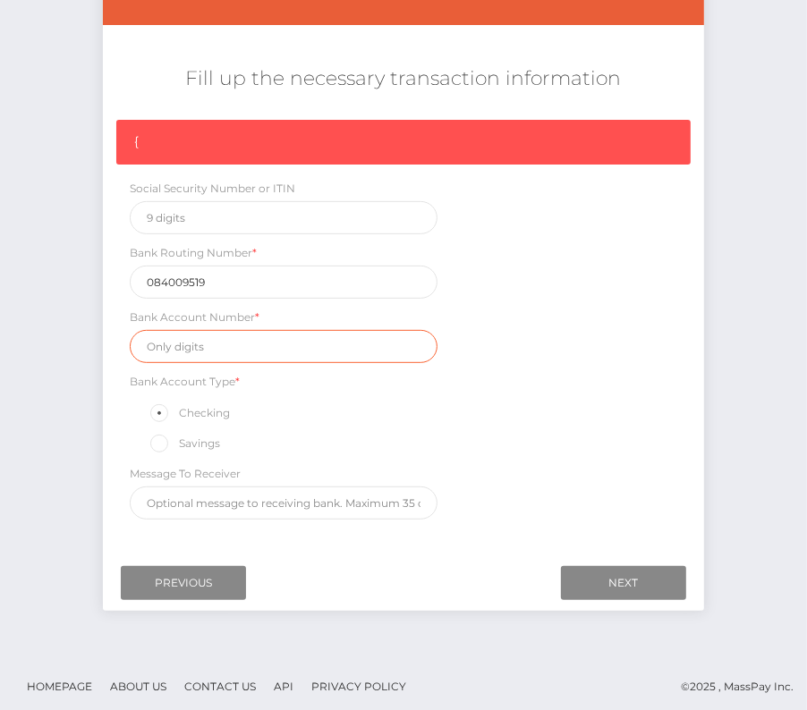
click at [217, 337] on input "text" at bounding box center [284, 346] width 308 height 33
paste input "323319381031376"
type input "323319381031376"
click at [525, 446] on div "{ Social Security Number or ITIN Bank Routing Number * 084009519 Bank Account N…" at bounding box center [403, 324] width 601 height 409
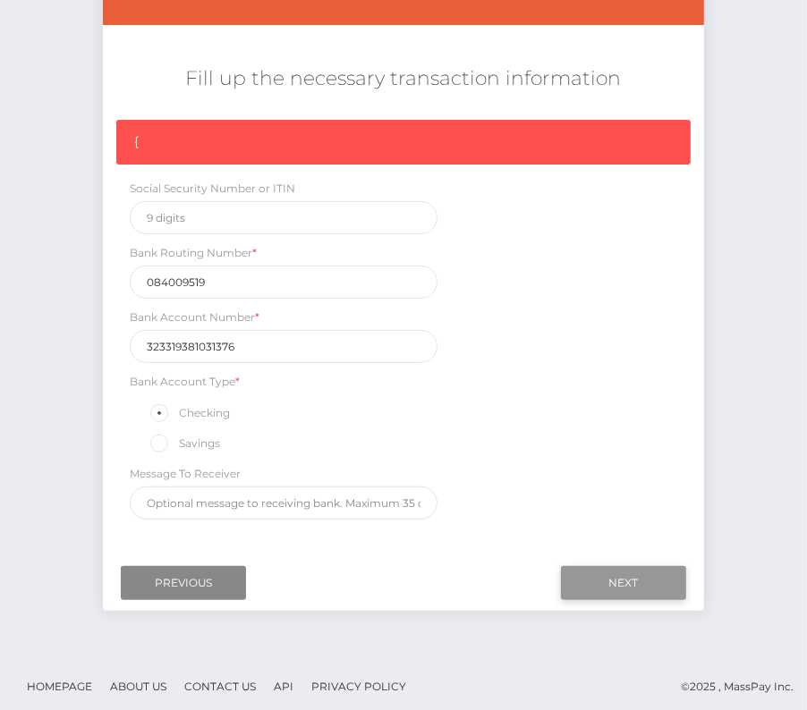
click at [647, 578] on input "Next" at bounding box center [623, 583] width 125 height 34
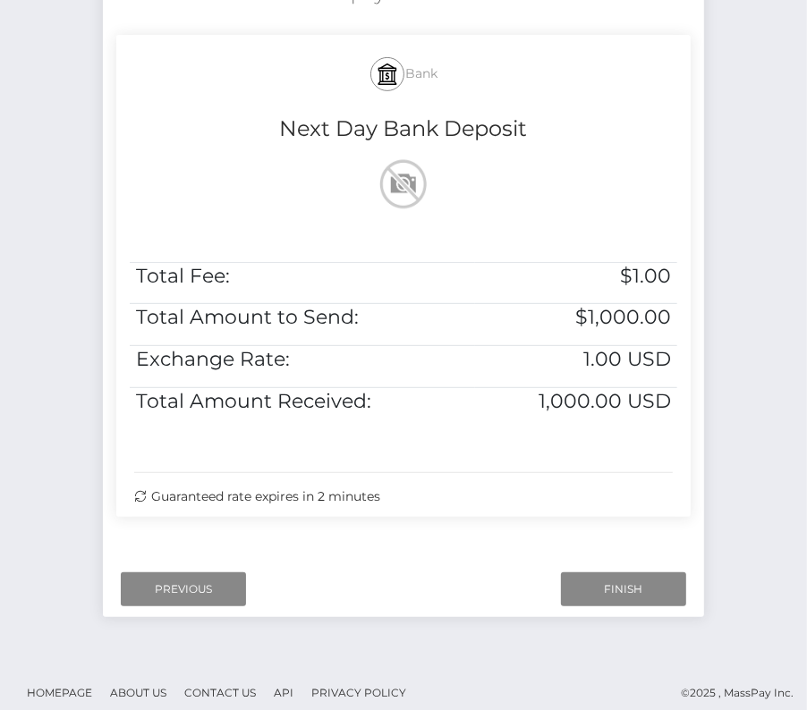
scroll to position [365, 0]
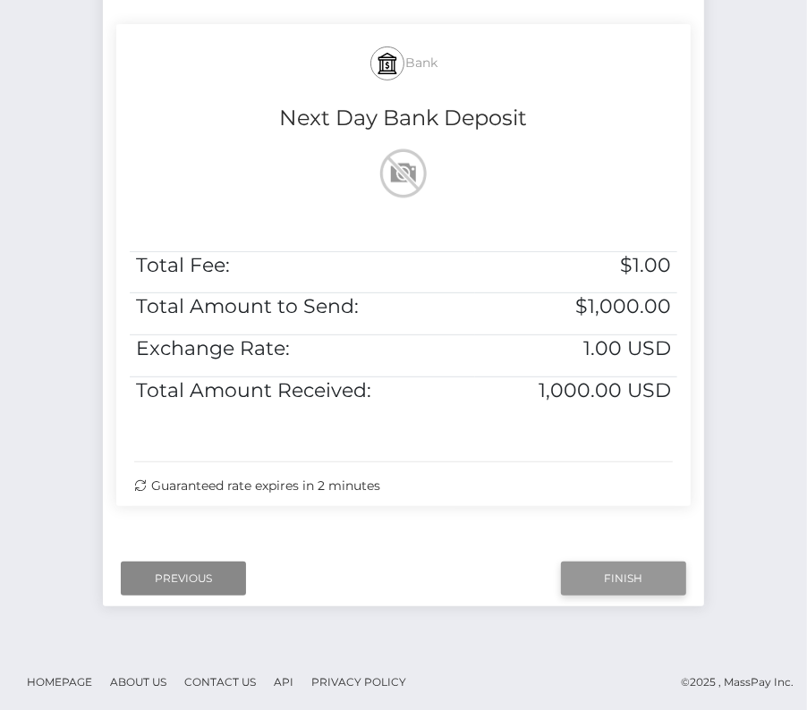
click at [601, 580] on input "Finish" at bounding box center [623, 579] width 125 height 34
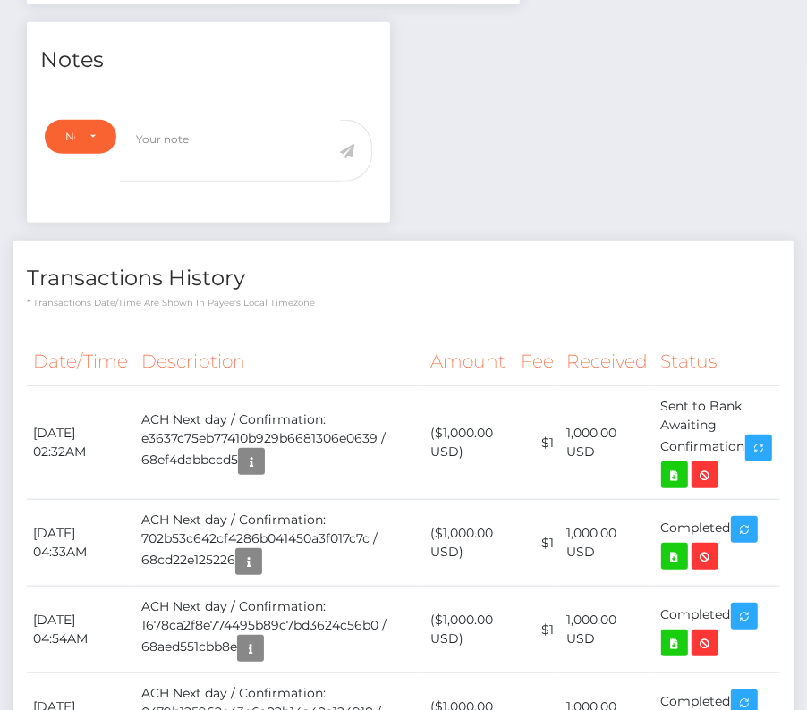
scroll to position [215, 233]
drag, startPoint x: 32, startPoint y: 369, endPoint x: 748, endPoint y: 387, distance: 715.8
click at [748, 387] on tr "[DATE] 02:32AM ACH Next day / Confirmation: e3637c75eb77410b929b6681306e0639 / …" at bounding box center [403, 443] width 753 height 114
copy tr "[DATE] 02:32AM ACH Next day / Confirmation: e3637c75eb77410b929b6681306e0639 / …"
click at [685, 464] on icon at bounding box center [674, 475] width 21 height 22
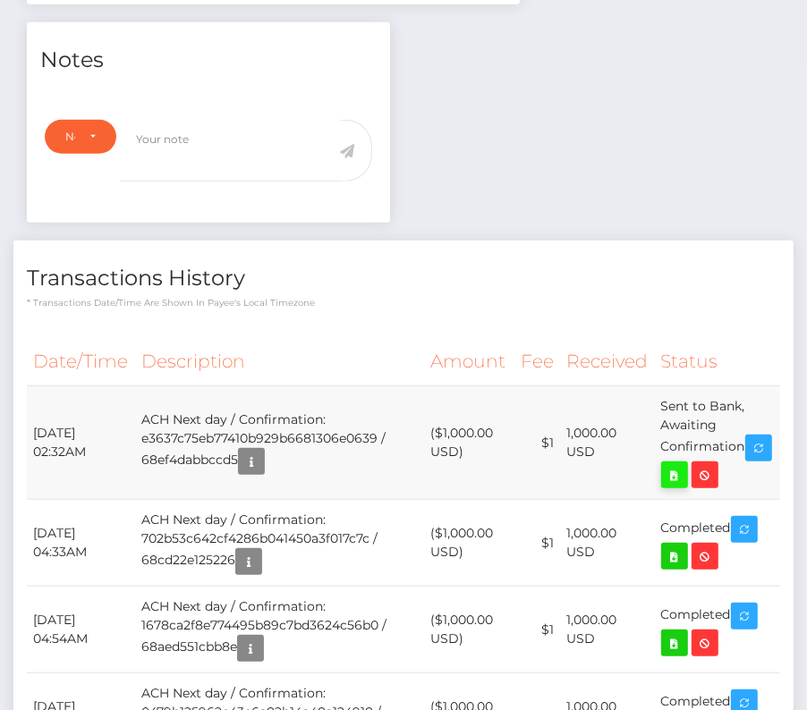
click at [0, 0] on div "[PERSON_NAME] [PERSON_NAME] - ID: Star-2289970 CLOSED" at bounding box center [403, 187] width 807 height 1423
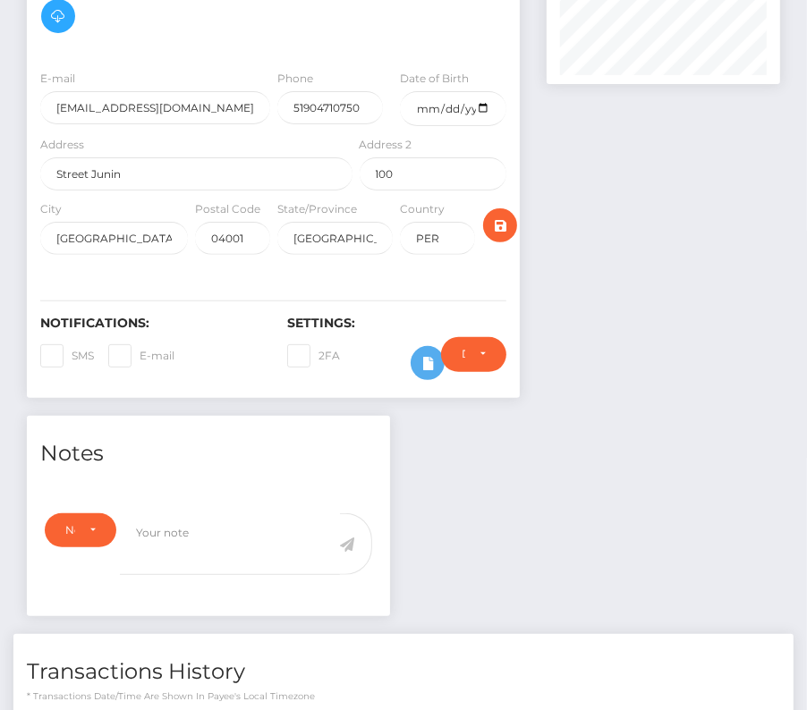
scroll to position [0, 0]
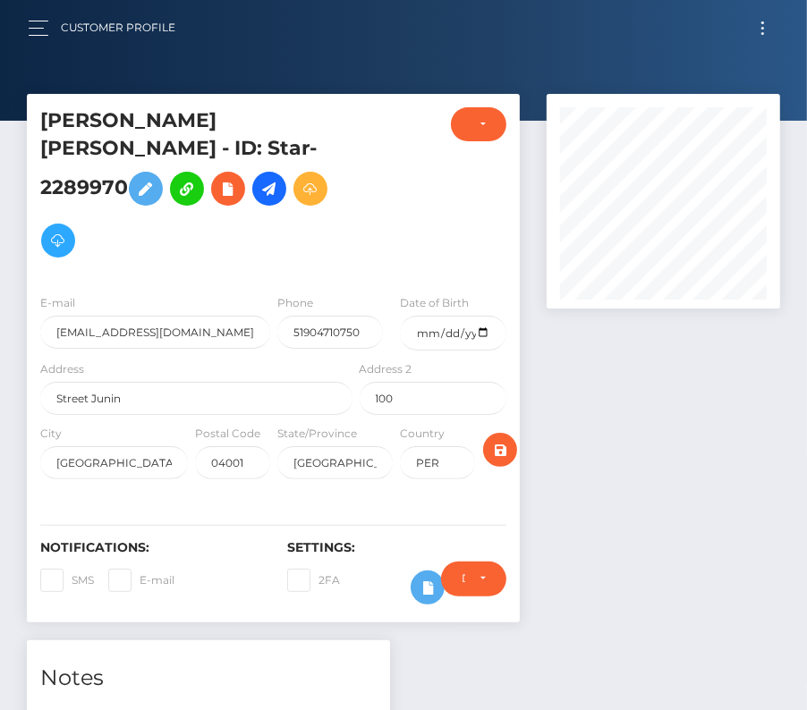
click at [760, 29] on button "Toggle navigation" at bounding box center [762, 28] width 33 height 24
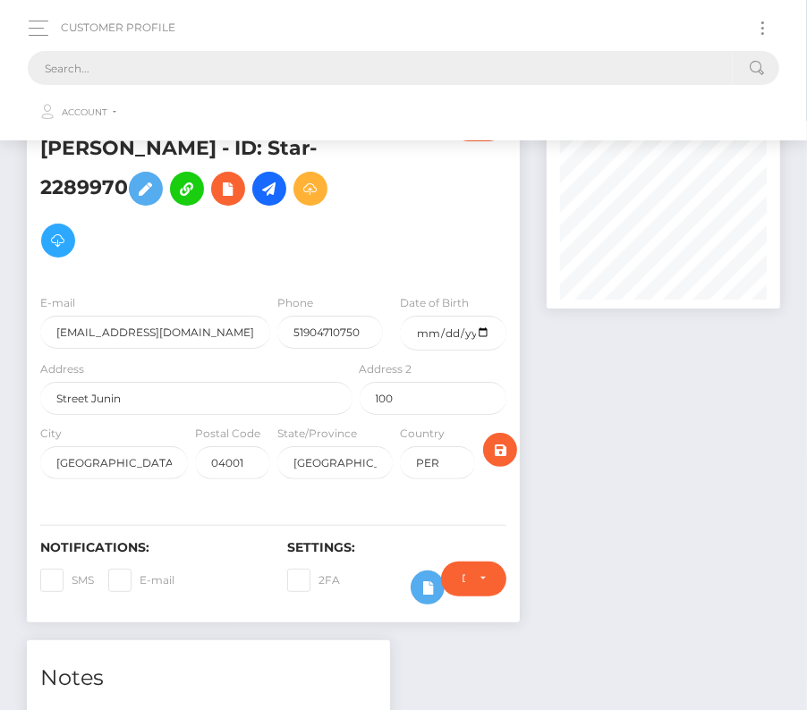
click at [364, 71] on input "text" at bounding box center [380, 68] width 705 height 34
paste input "99582"
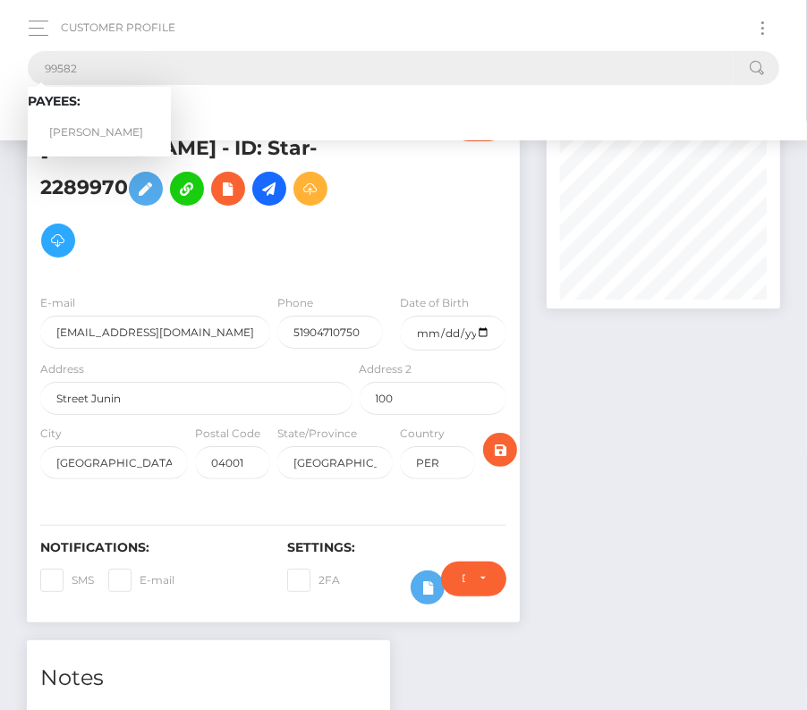
type input "99582"
click at [110, 119] on link "[PERSON_NAME]" at bounding box center [99, 132] width 143 height 33
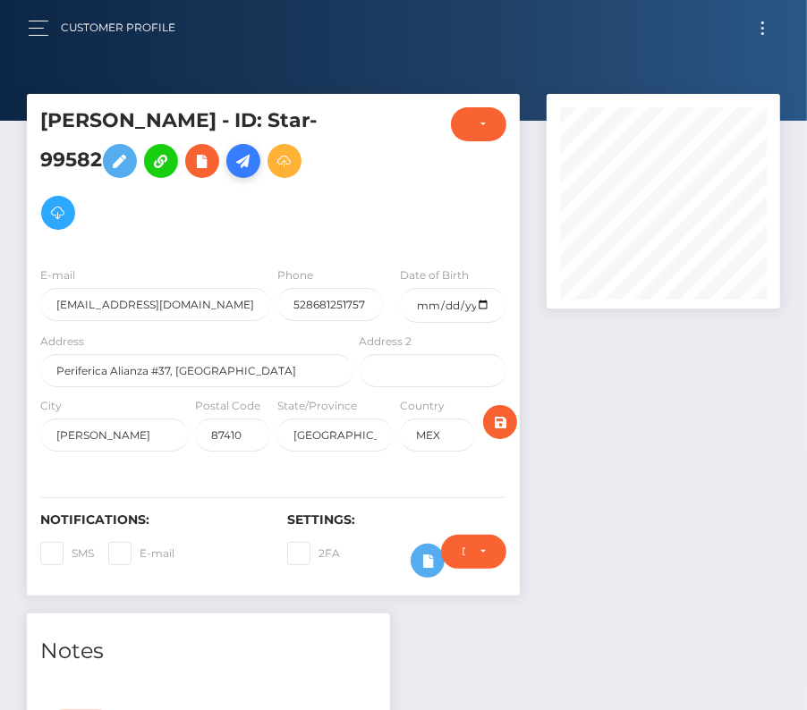
click at [241, 156] on icon at bounding box center [243, 161] width 21 height 22
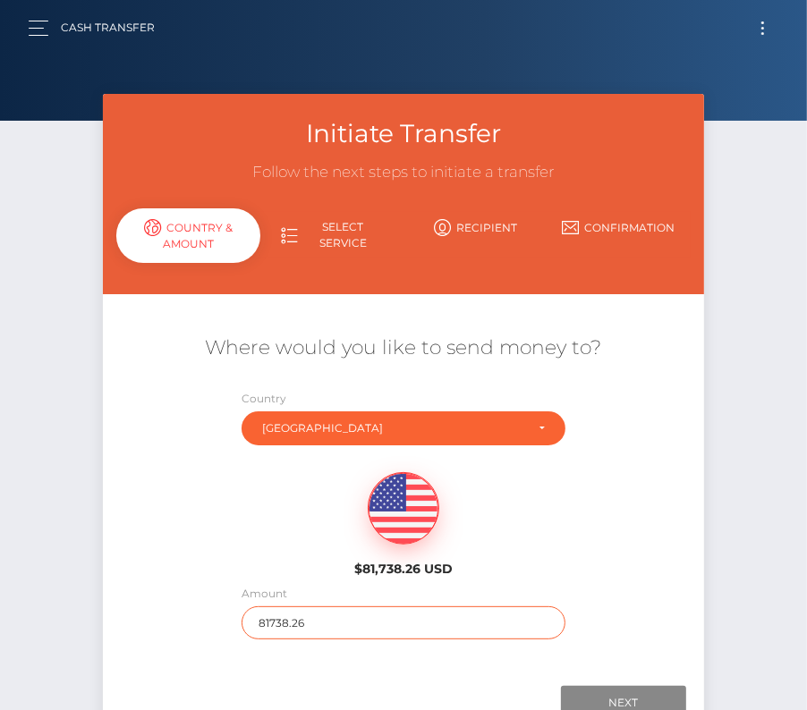
click at [284, 614] on input "81738.26" at bounding box center [403, 622] width 324 height 33
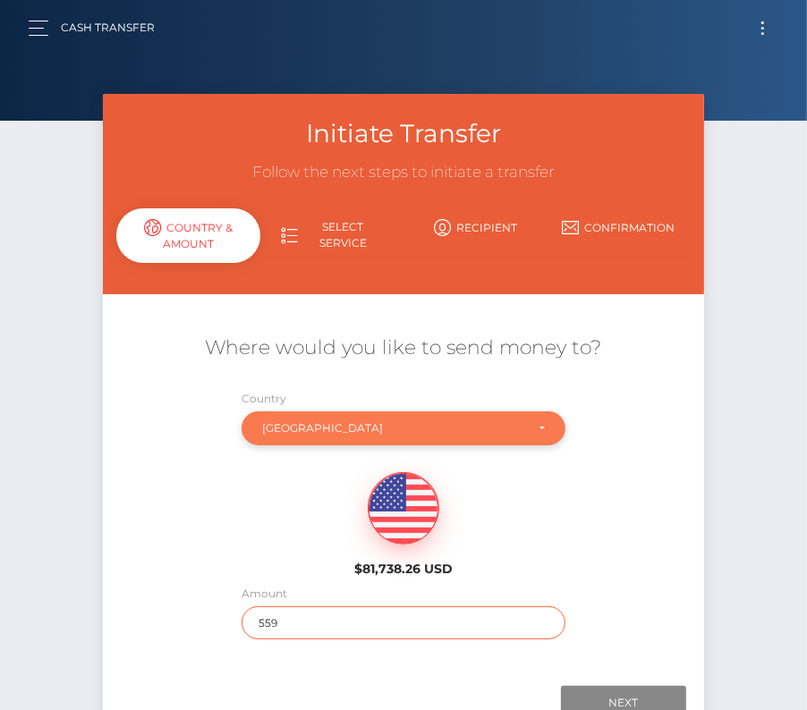
type input "559"
click at [328, 428] on div "Mexico" at bounding box center [393, 428] width 262 height 14
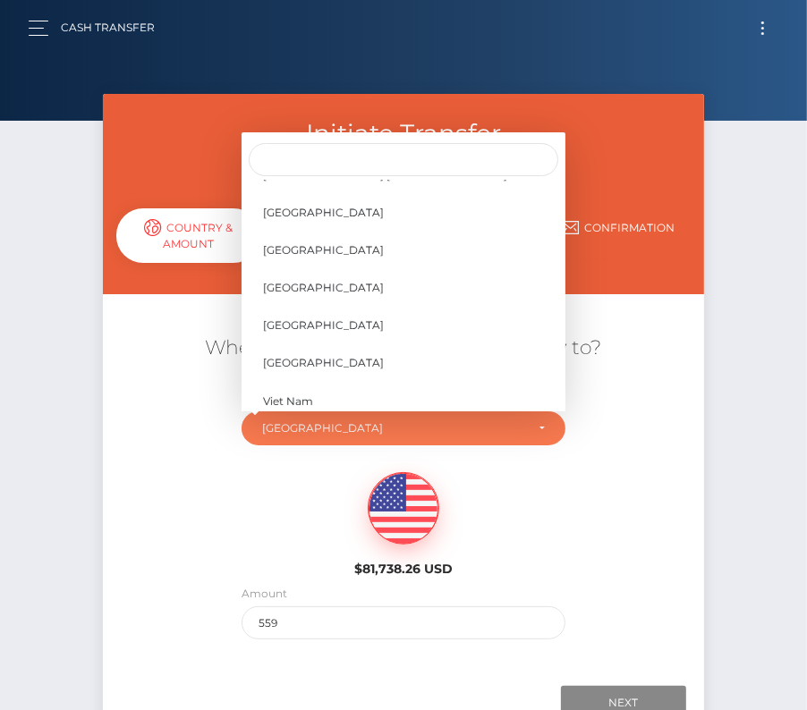
scroll to position [8580, 0]
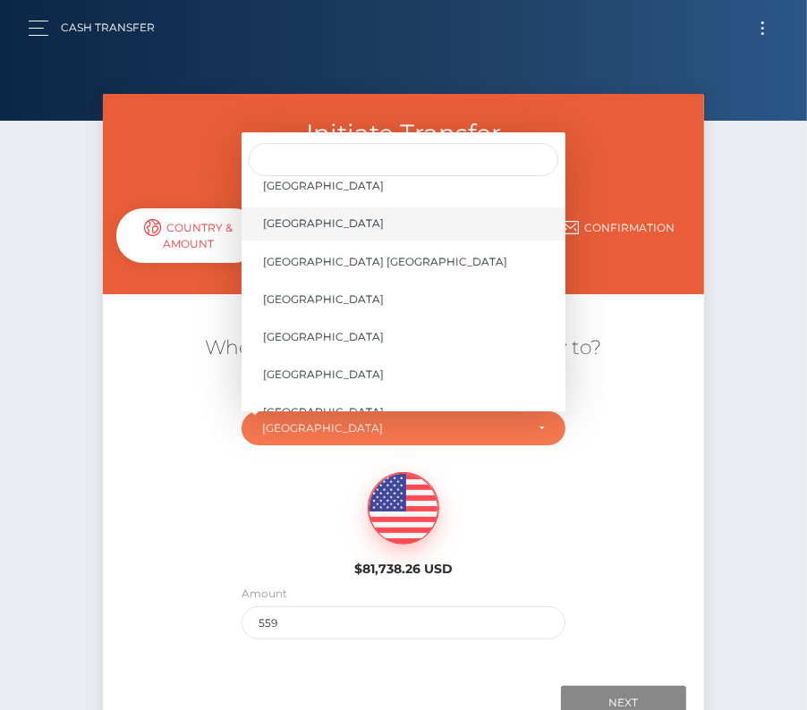
click at [335, 222] on span "United States" at bounding box center [323, 224] width 121 height 16
select select "USA"
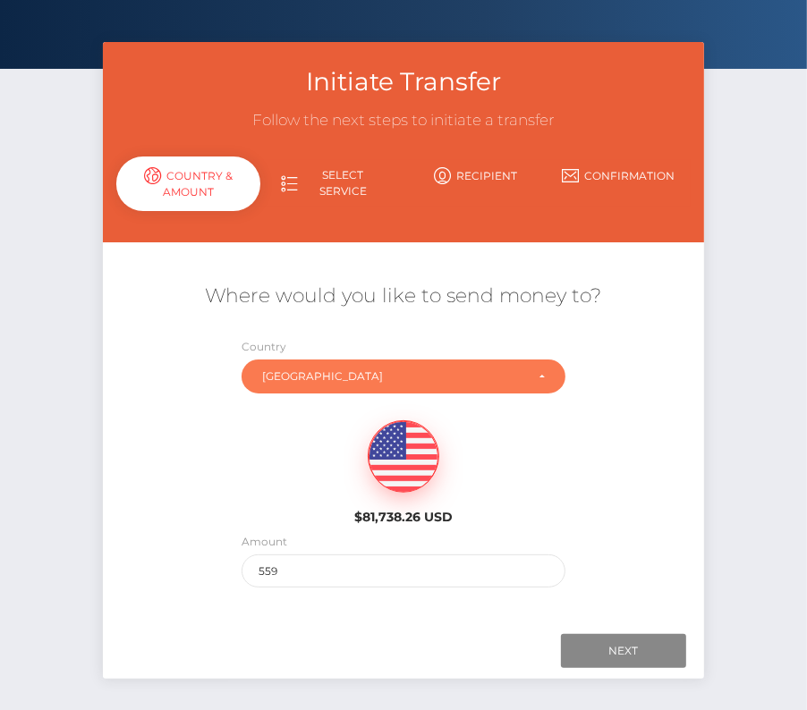
scroll to position [122, 0]
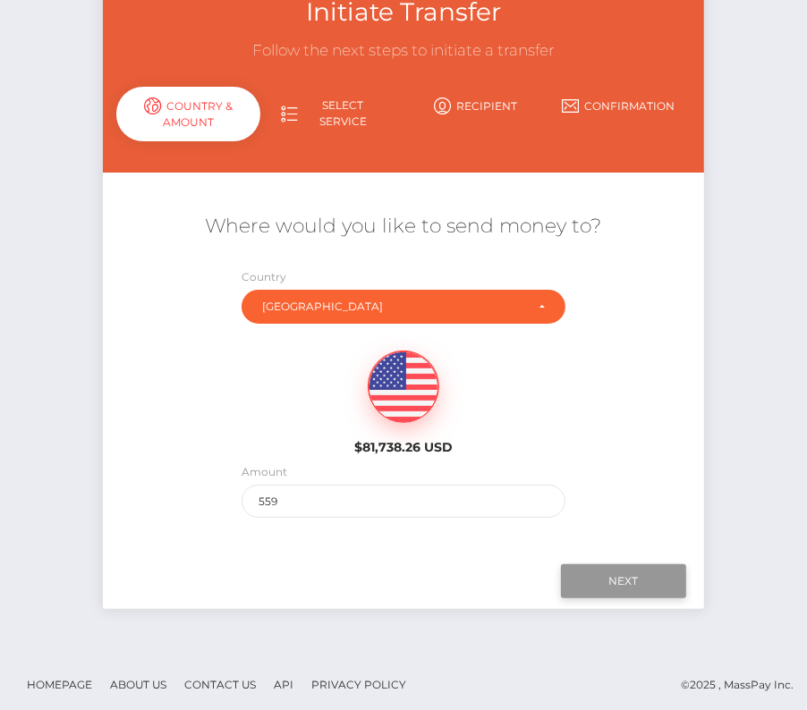
click at [622, 585] on input "Next" at bounding box center [623, 581] width 125 height 34
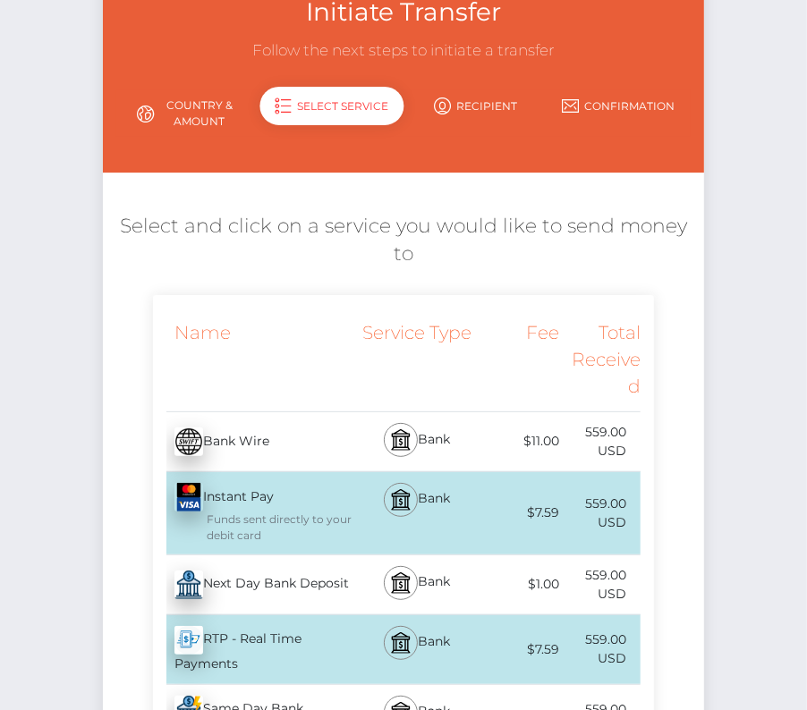
click at [318, 560] on div "Next Day Bank Deposit - USD" at bounding box center [254, 585] width 203 height 50
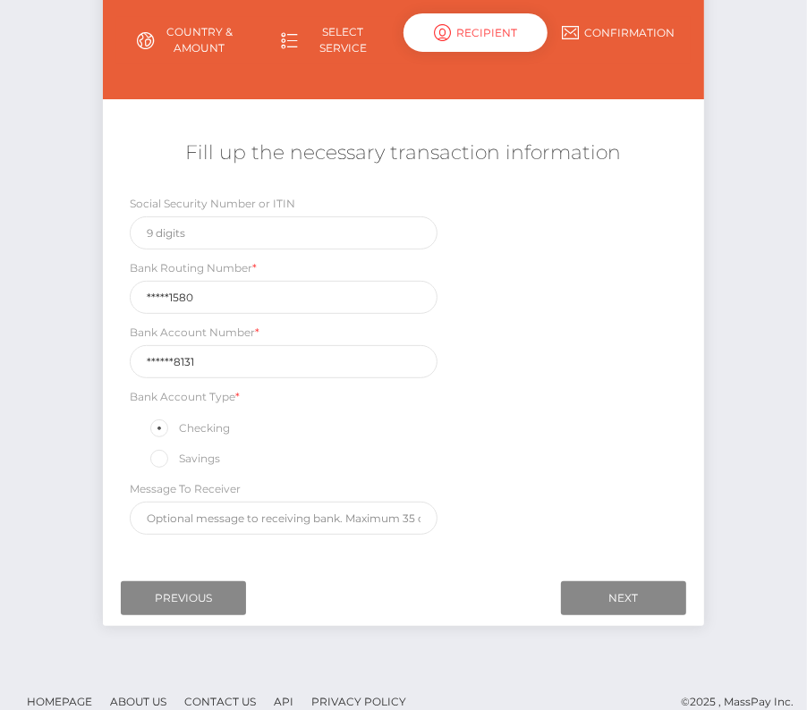
scroll to position [210, 0]
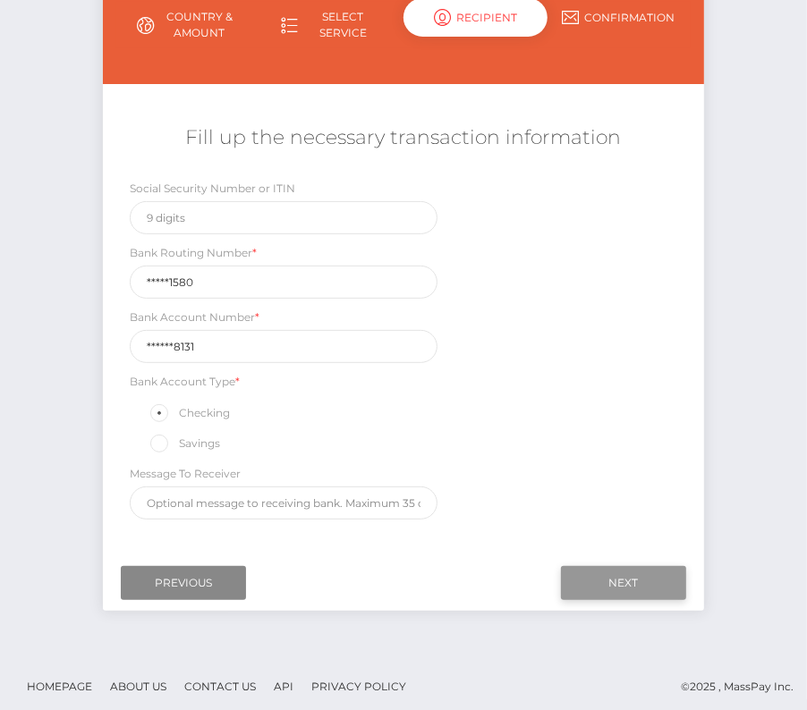
click at [598, 579] on input "Next" at bounding box center [623, 583] width 125 height 34
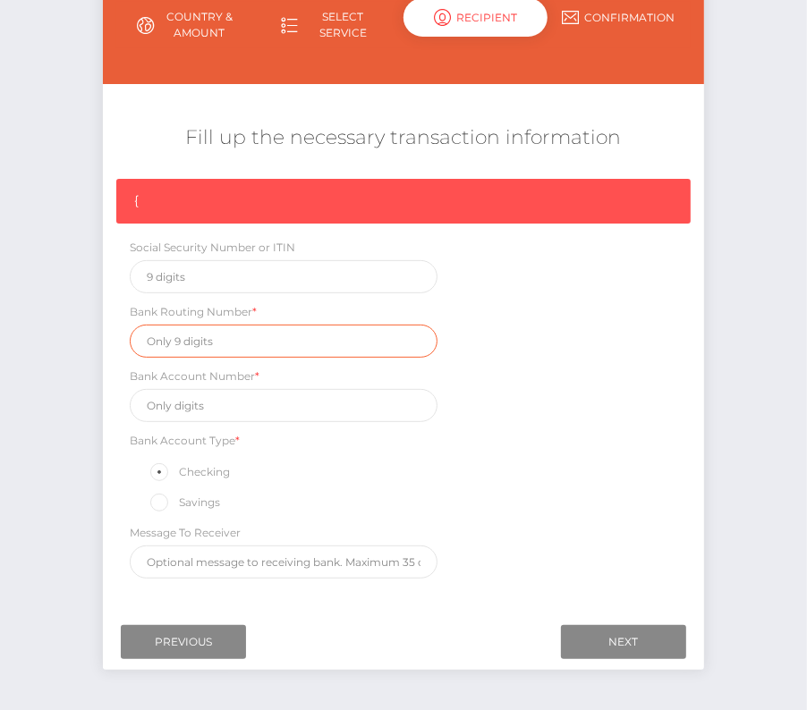
click at [219, 336] on input "text" at bounding box center [284, 341] width 308 height 33
paste input "114911580"
type input "114911580"
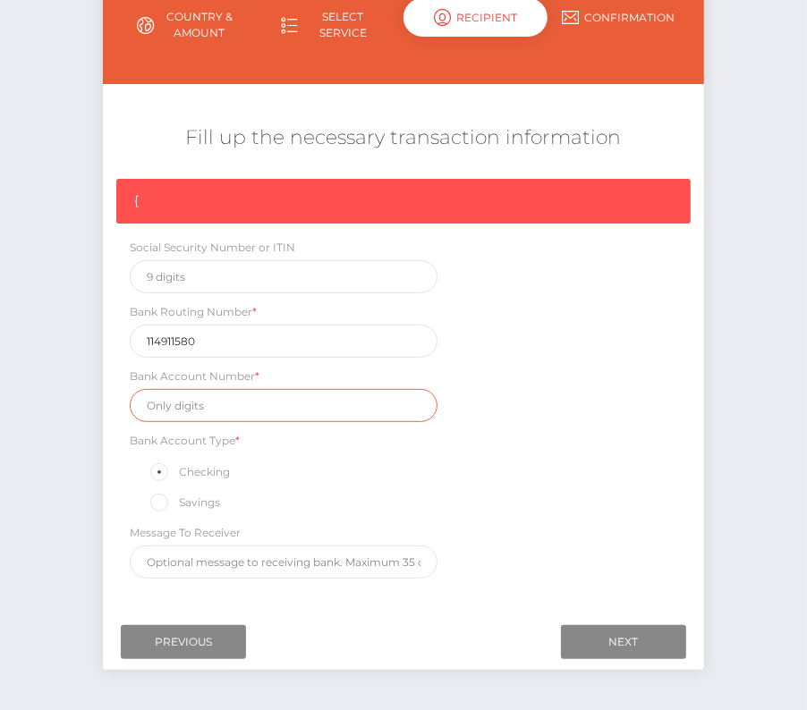
click at [222, 401] on input "text" at bounding box center [284, 405] width 308 height 33
paste input "1011908131"
type input "1011908131"
click at [500, 516] on div "{ Social Security Number or ITIN Bank Routing Number * 114911580 Bank Account N…" at bounding box center [403, 383] width 601 height 409
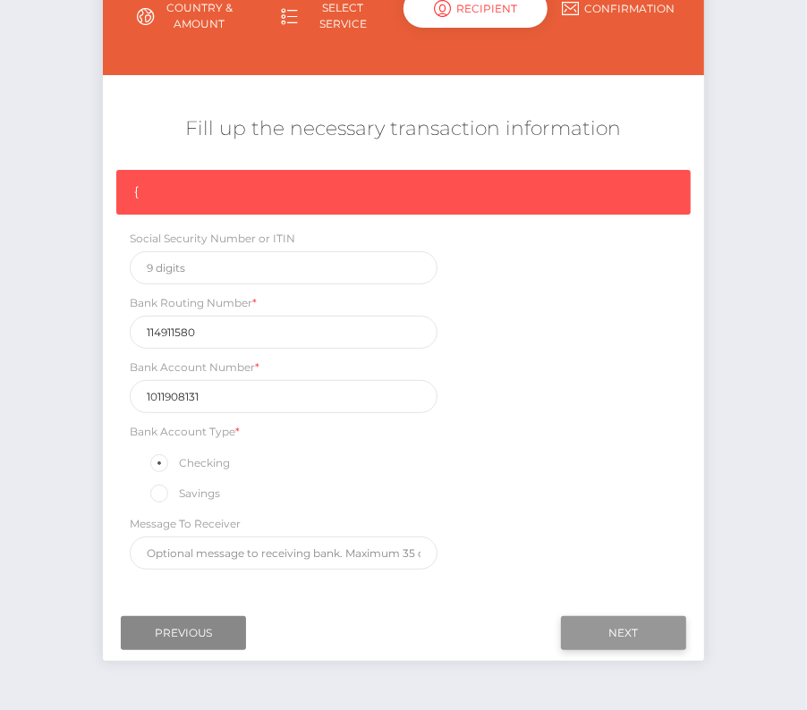
click at [633, 631] on input "Next" at bounding box center [623, 633] width 125 height 34
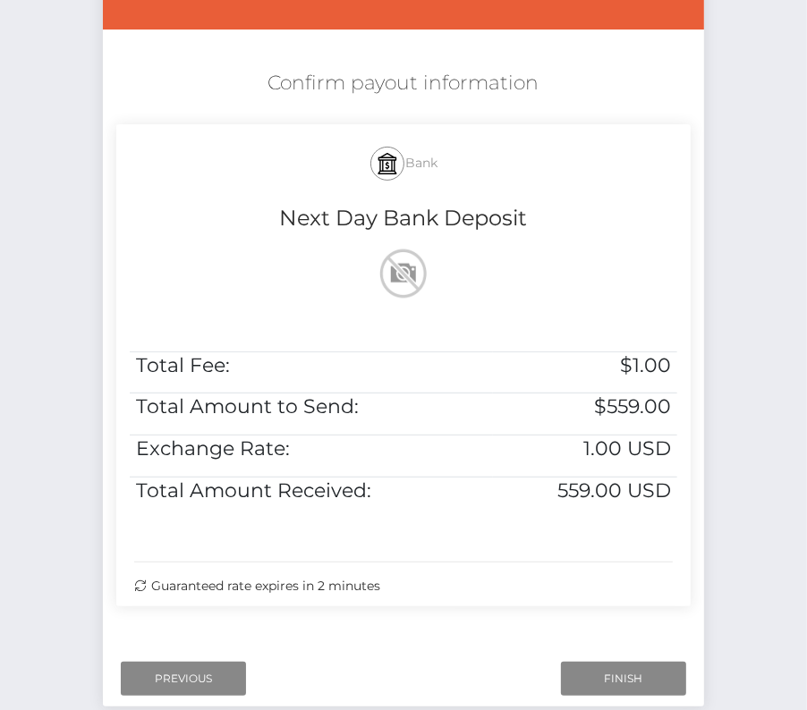
scroll to position [273, 0]
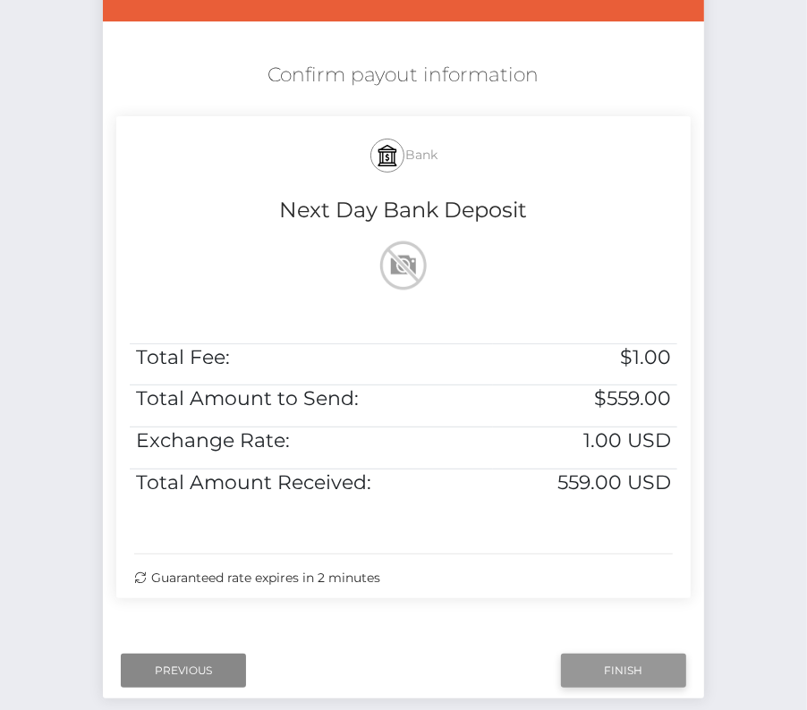
click at [612, 657] on input "Finish" at bounding box center [623, 671] width 125 height 34
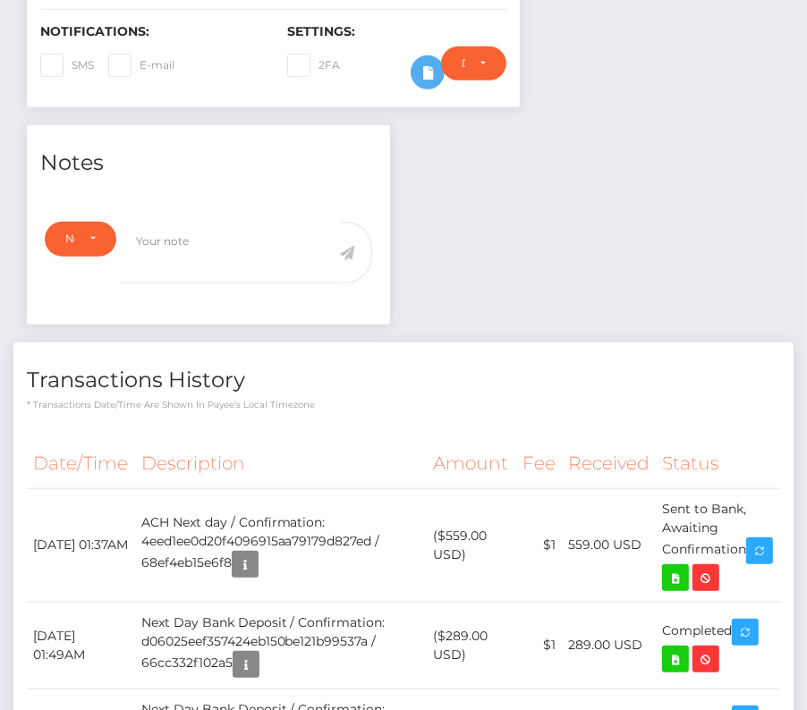
scroll to position [507, 0]
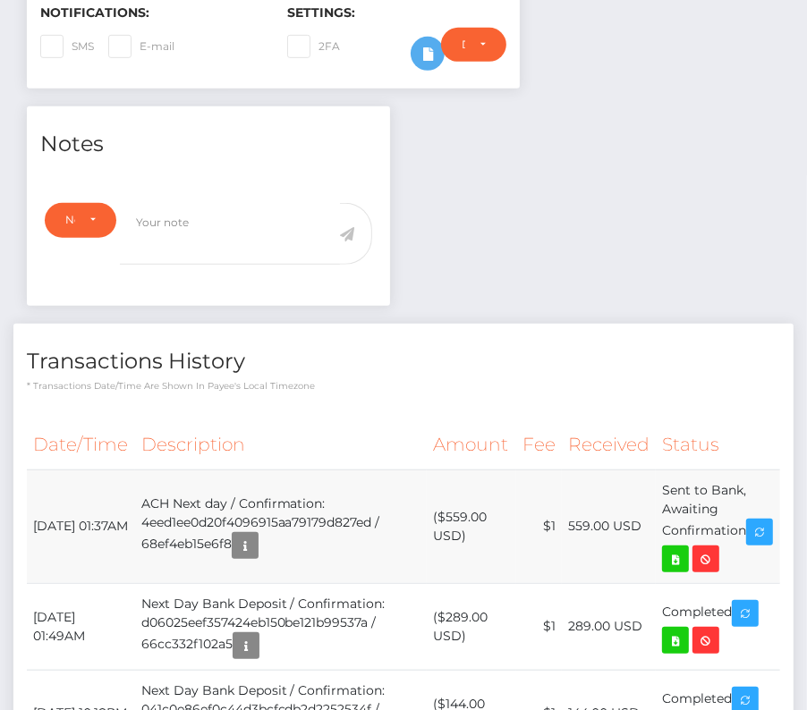
drag, startPoint x: 30, startPoint y: 497, endPoint x: 750, endPoint y: 526, distance: 720.6
click at [750, 526] on tr "[DATE] 01:37AM ACH Next day / Confirmation: 4eed1ee0d20f4096915aa79179d827ed / …" at bounding box center [403, 527] width 753 height 114
copy tr "[DATE] 01:37AM ACH Next day / Confirmation: 4eed1ee0d20f4096915aa79179d827ed / …"
click at [686, 548] on icon at bounding box center [675, 559] width 21 height 22
click at [0, 0] on div "[PERSON_NAME] - ID: Star-99582 CLOSED ACTIVE E-mail" at bounding box center [403, 328] width 807 height 1482
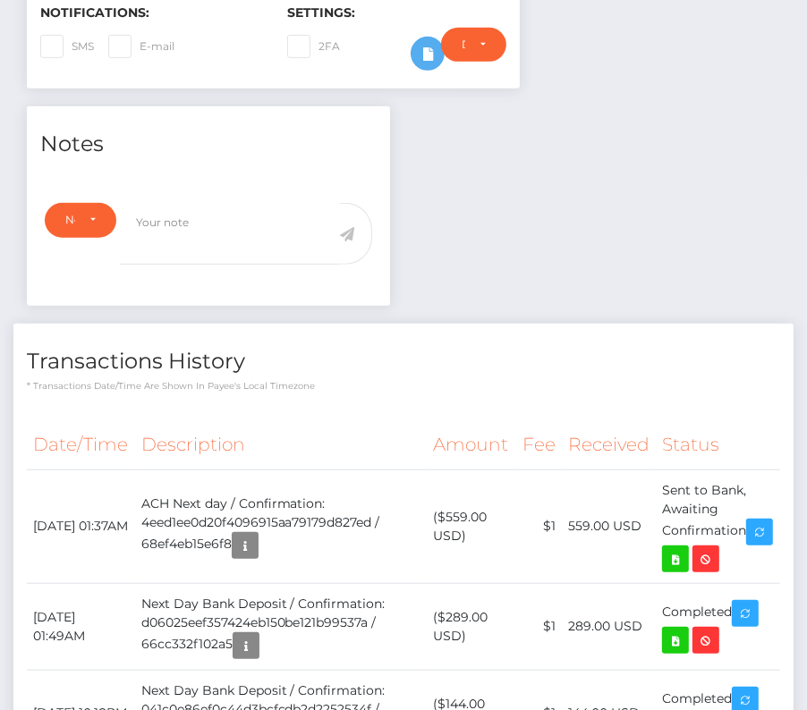
click at [472, 387] on div "Transactions History * Transactions date/time are shown in payee's local timezo…" at bounding box center [403, 643] width 780 height 638
click at [328, 371] on div "Transactions History * Transactions date/time are shown in payee's local timezo…" at bounding box center [403, 358] width 780 height 69
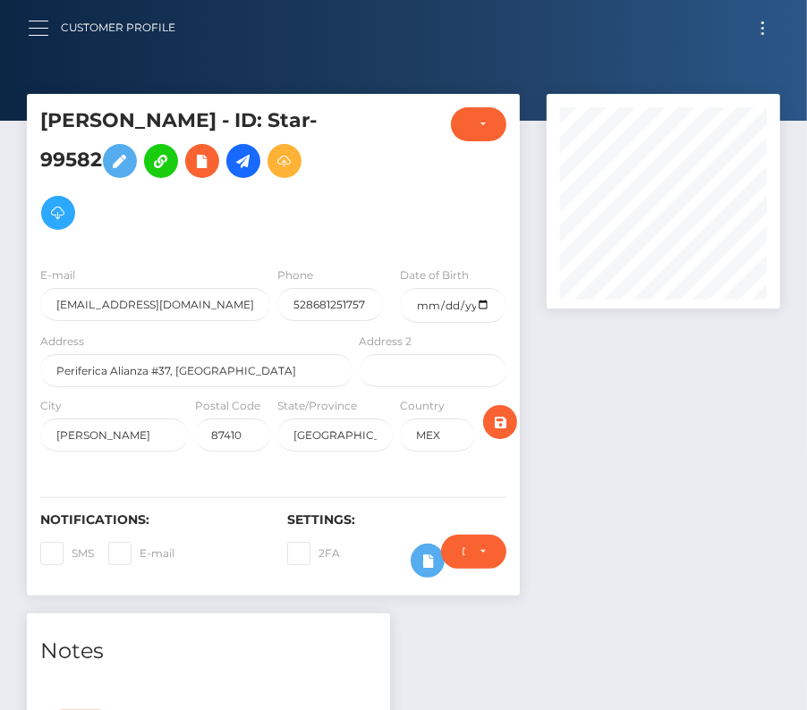
click at [38, 21] on span "button" at bounding box center [39, 21] width 20 height 1
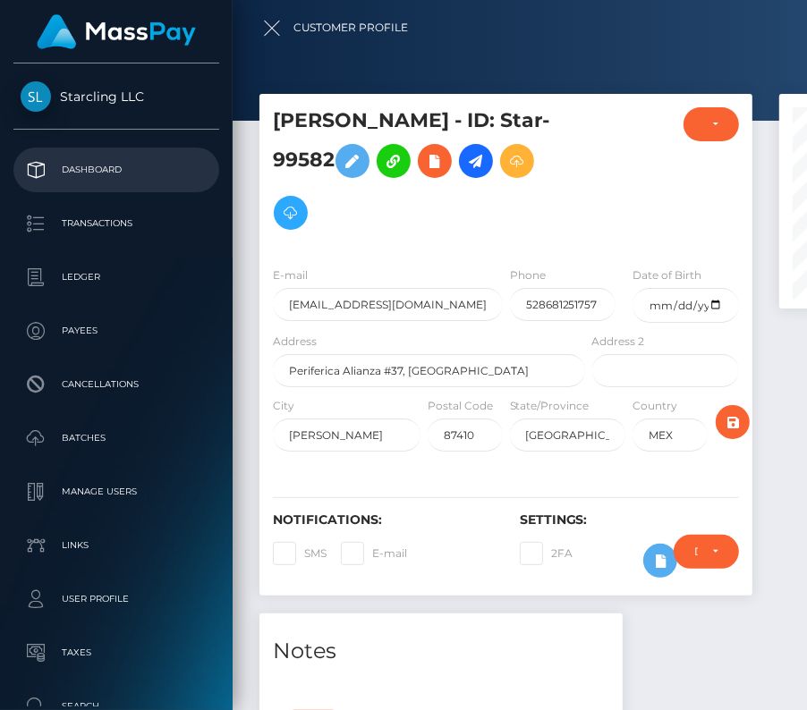
click at [89, 153] on link "Dashboard" at bounding box center [116, 170] width 206 height 45
